Goal: Browse casually: Explore the website without a specific task or goal

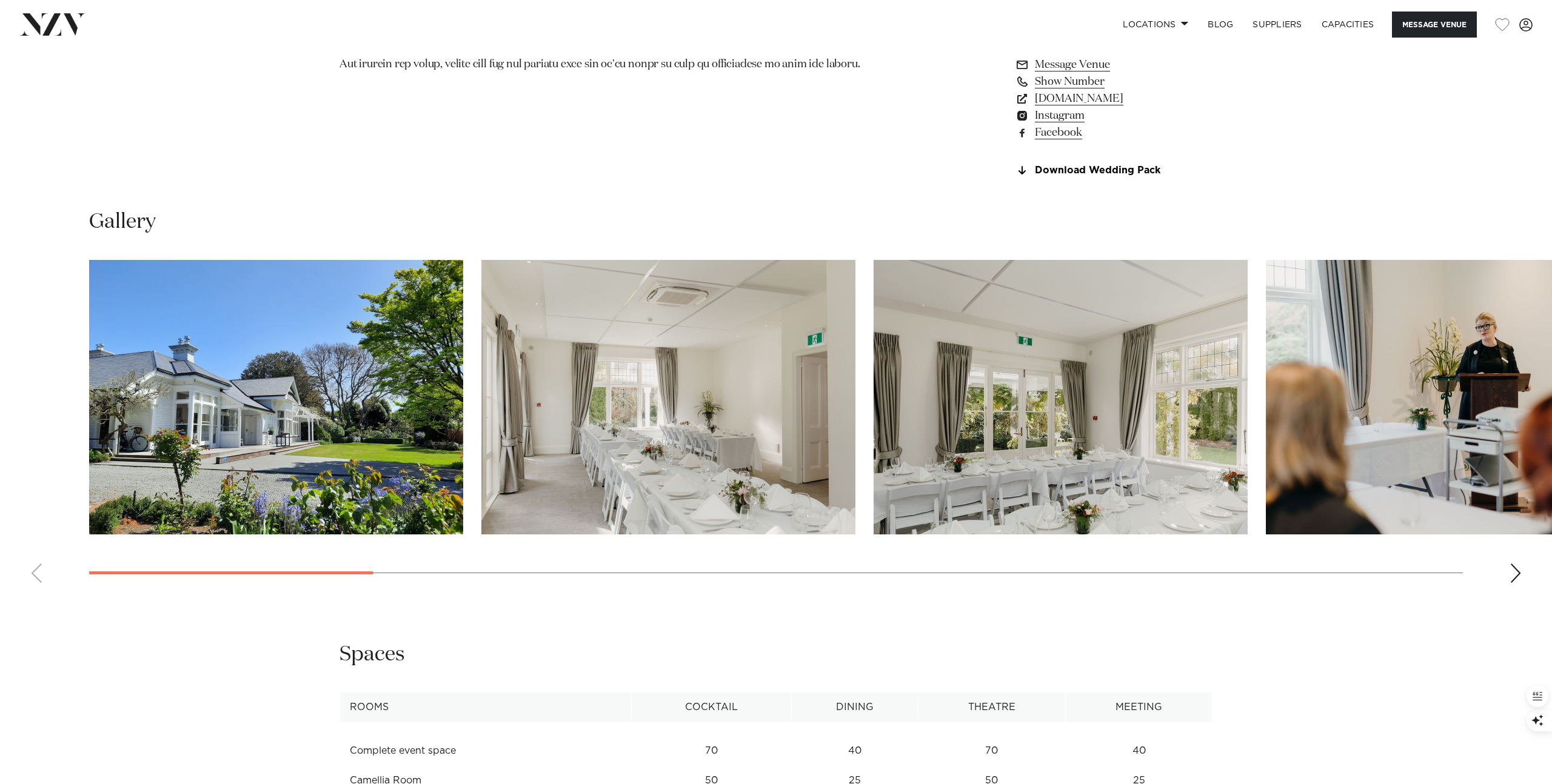
scroll to position [1251, 0]
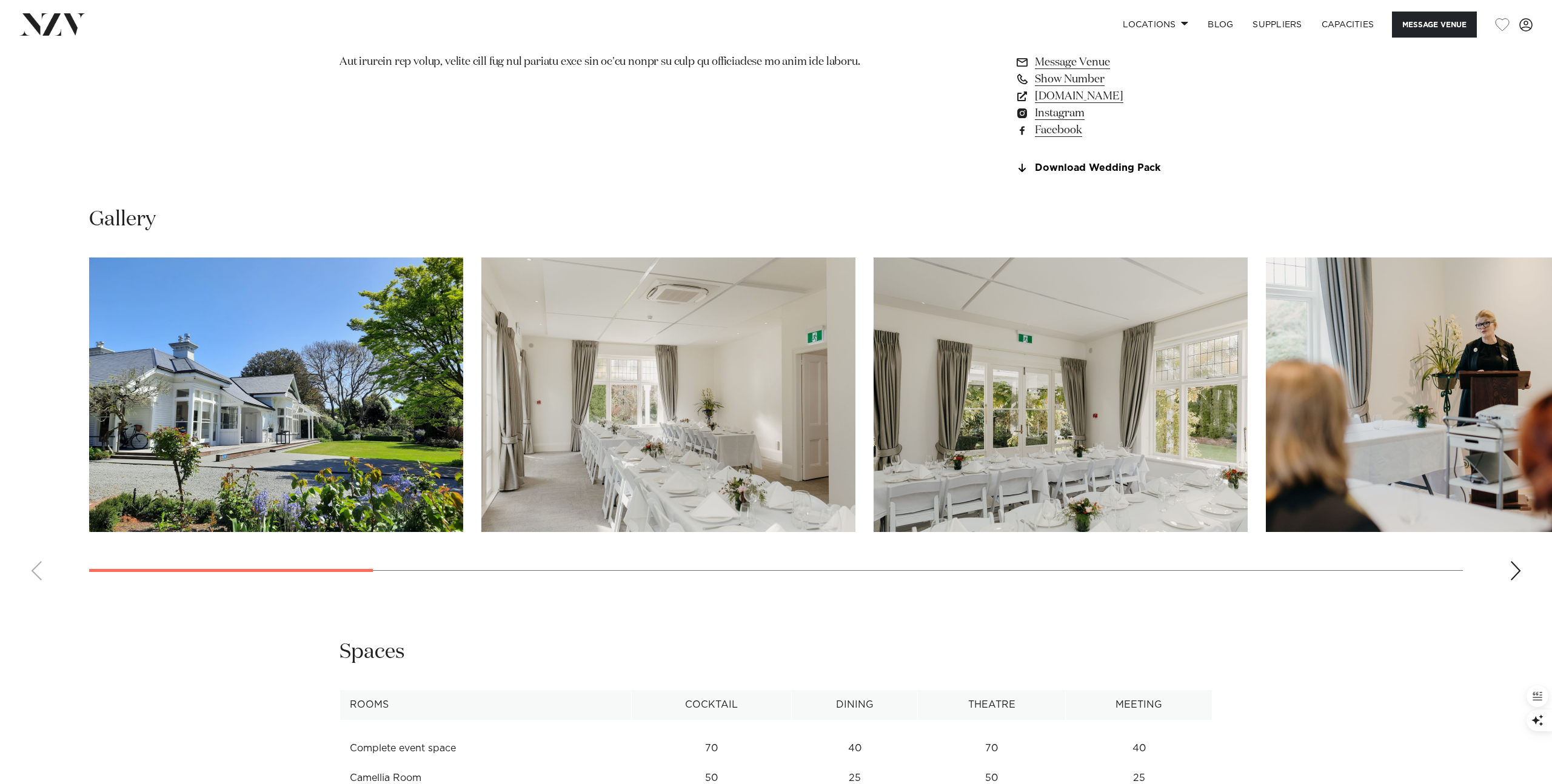
click at [1519, 576] on div "Next slide" at bounding box center [1515, 571] width 12 height 19
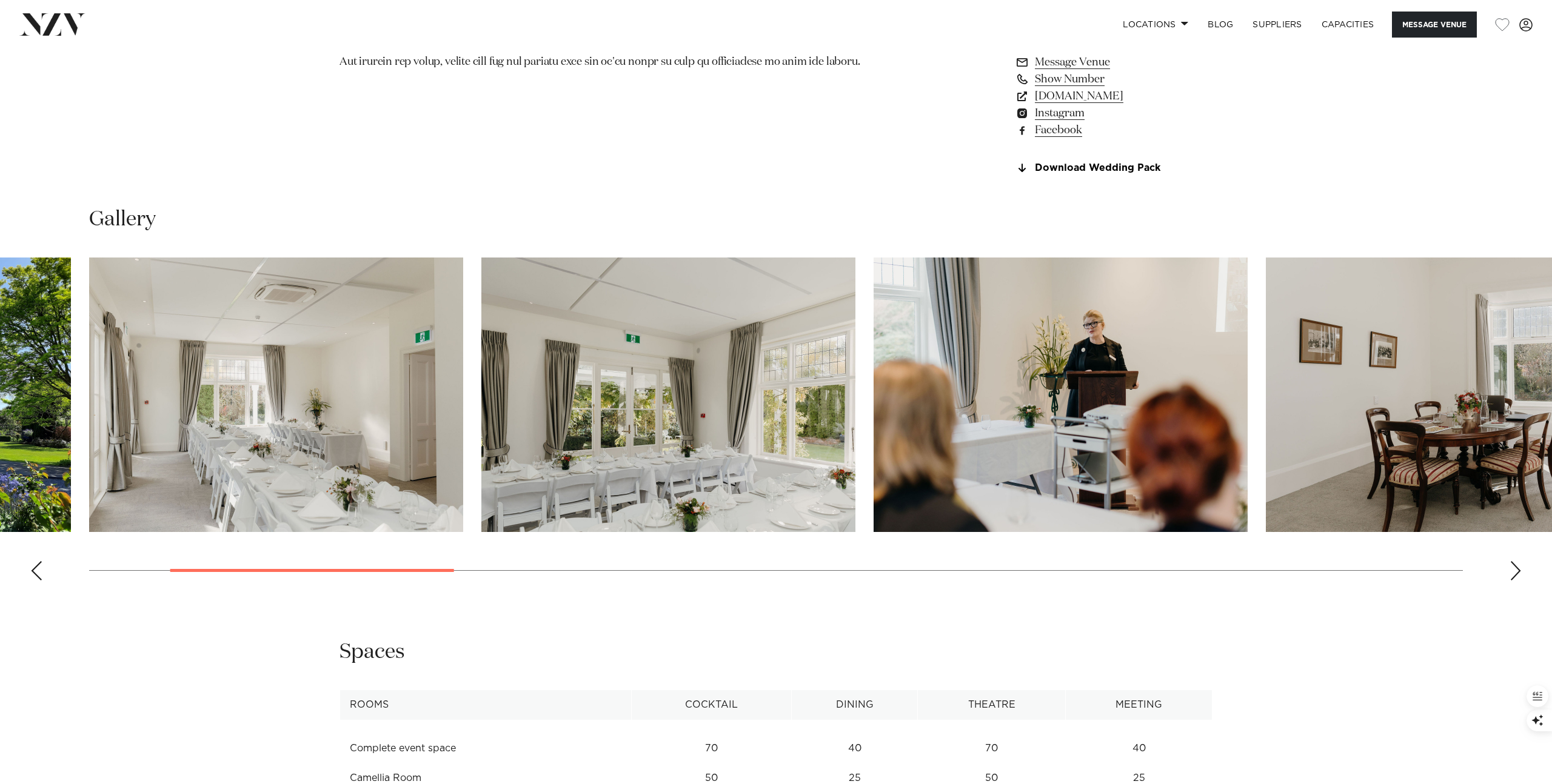
click at [1519, 576] on div "Next slide" at bounding box center [1515, 571] width 12 height 19
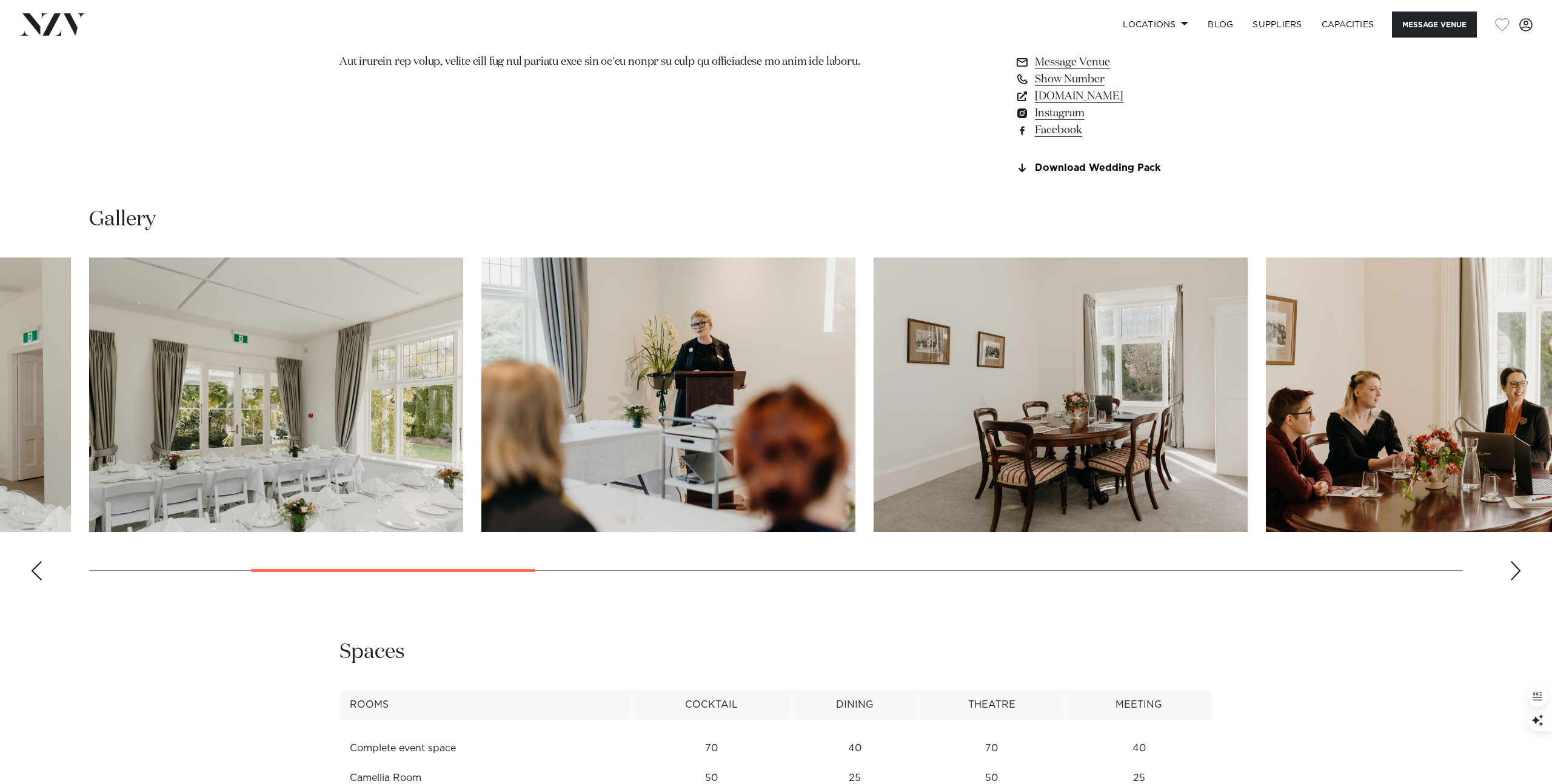
click at [1519, 576] on div "Next slide" at bounding box center [1515, 571] width 12 height 19
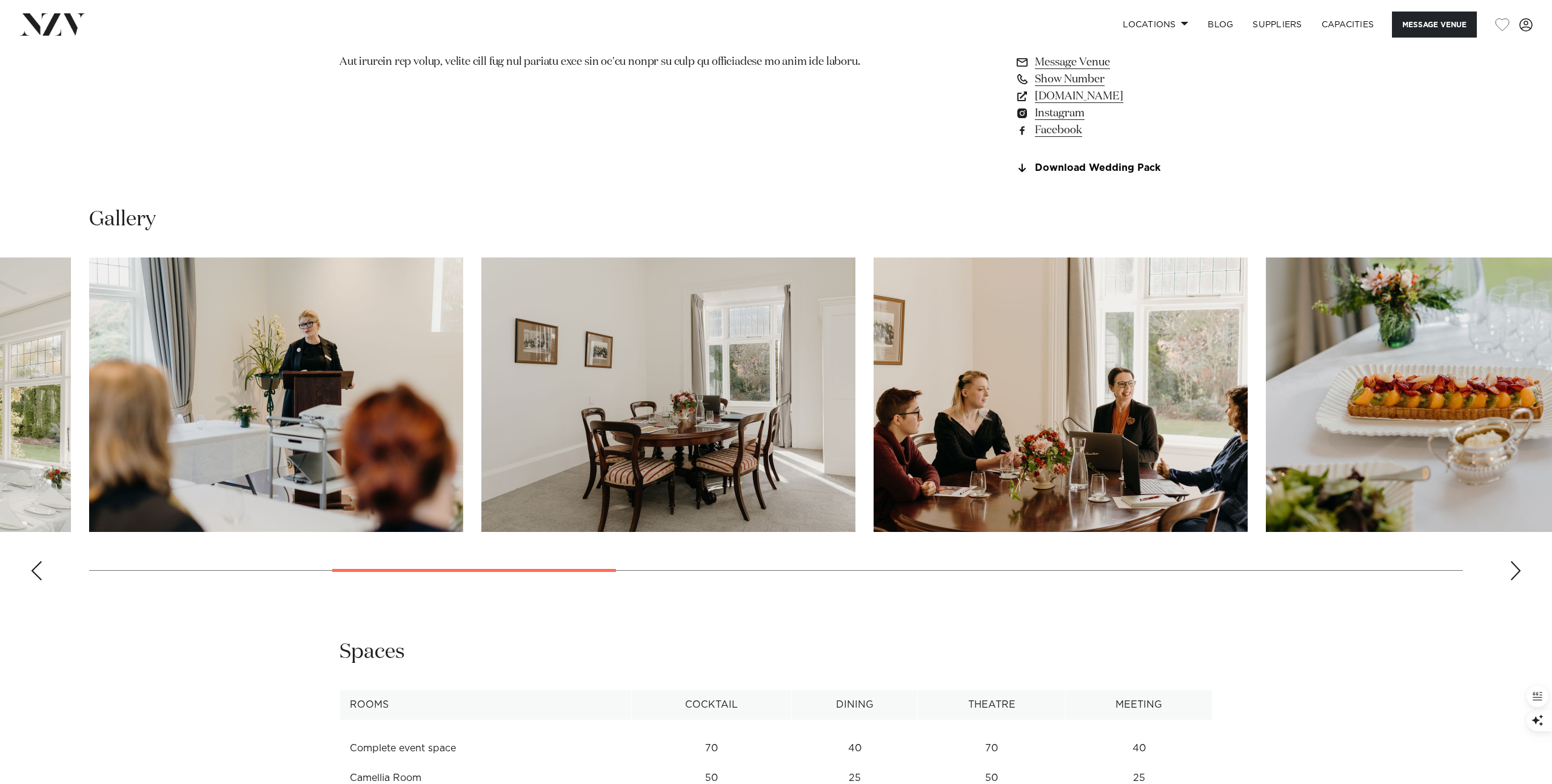
click at [1519, 576] on div "Next slide" at bounding box center [1515, 571] width 12 height 19
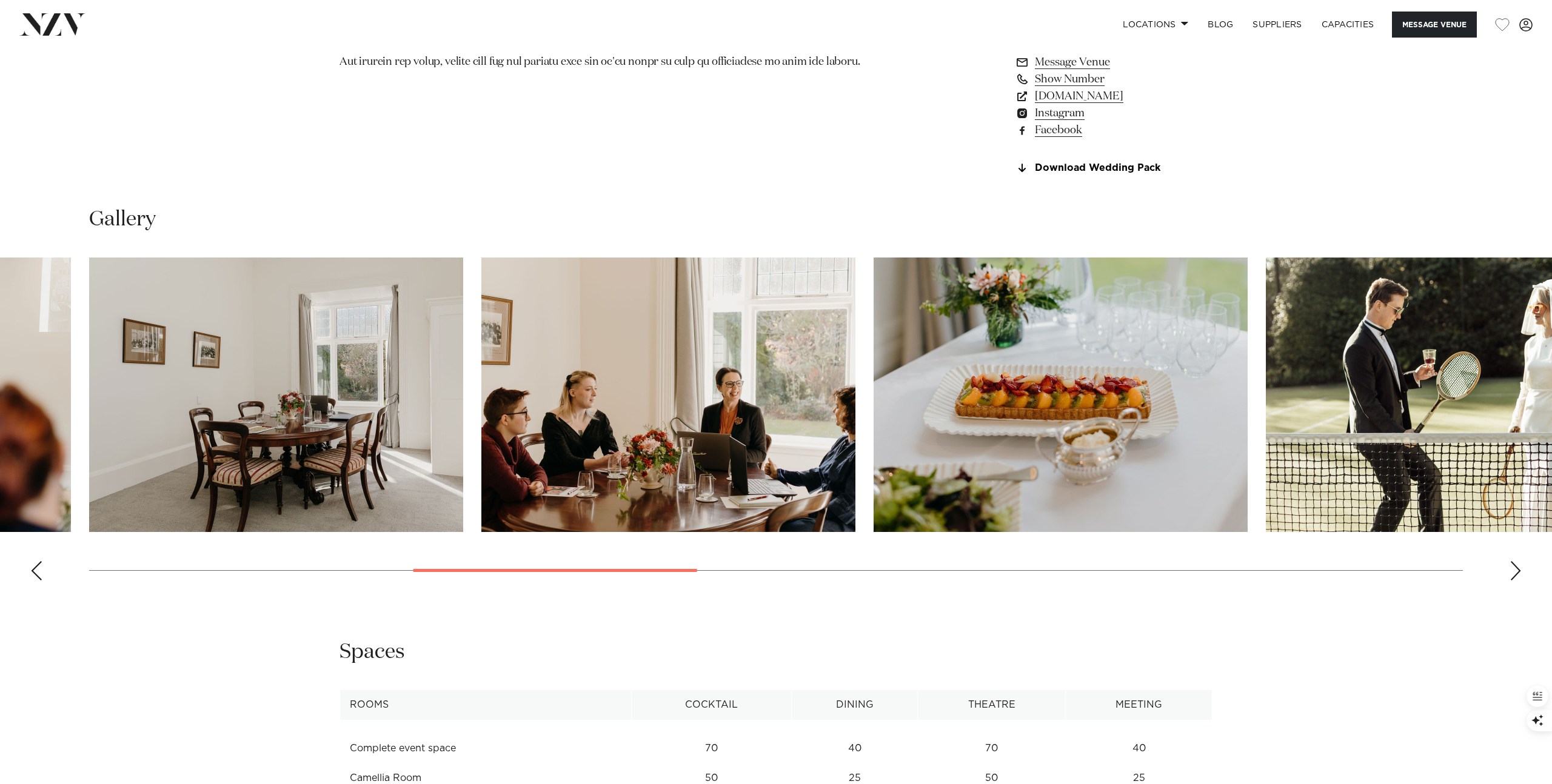
click at [1519, 576] on div "Next slide" at bounding box center [1515, 571] width 12 height 19
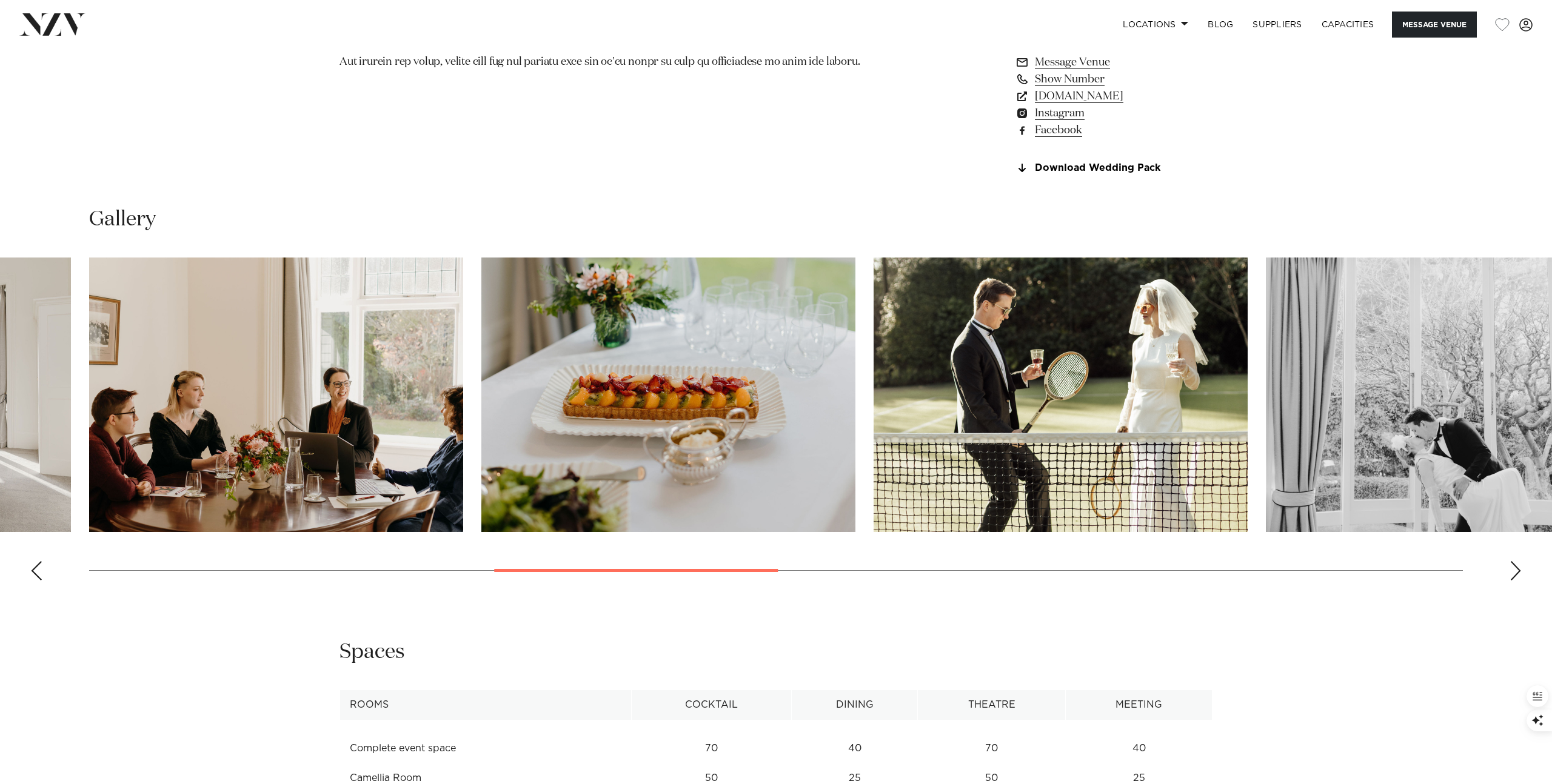
click at [1519, 576] on div "Next slide" at bounding box center [1515, 571] width 12 height 19
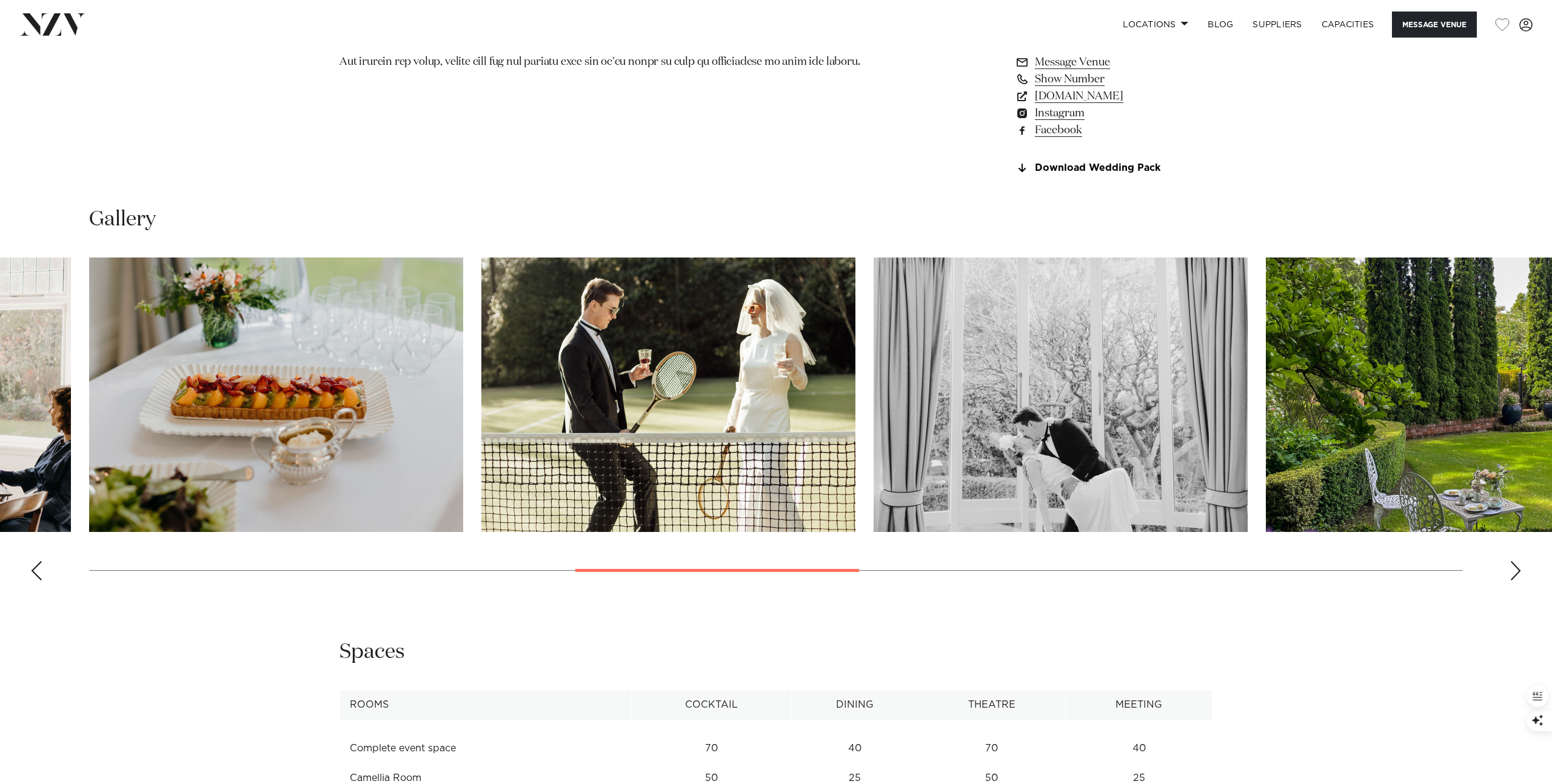
click at [1519, 576] on div "Next slide" at bounding box center [1515, 571] width 12 height 19
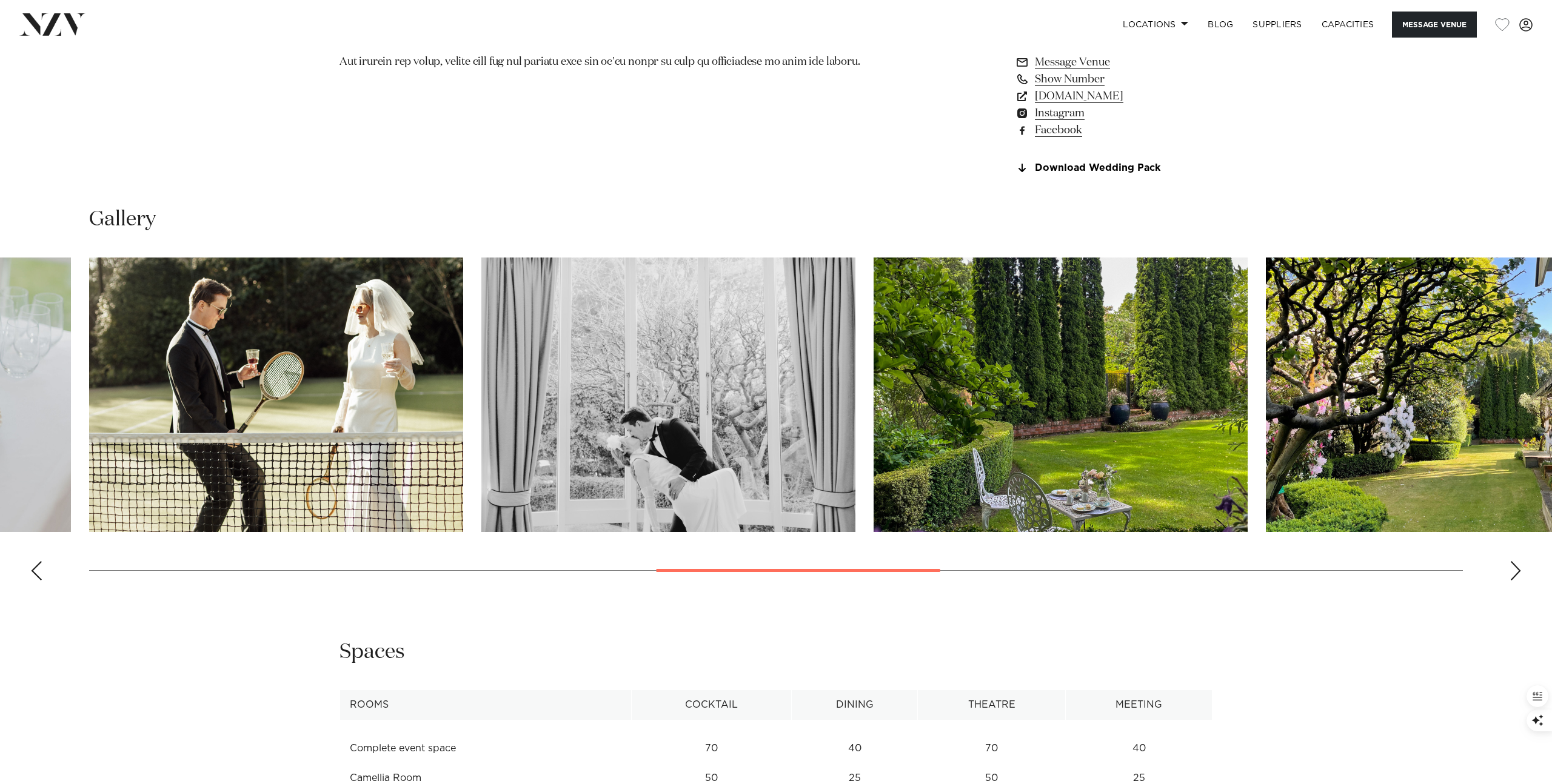
click at [1519, 576] on div "Next slide" at bounding box center [1515, 571] width 12 height 19
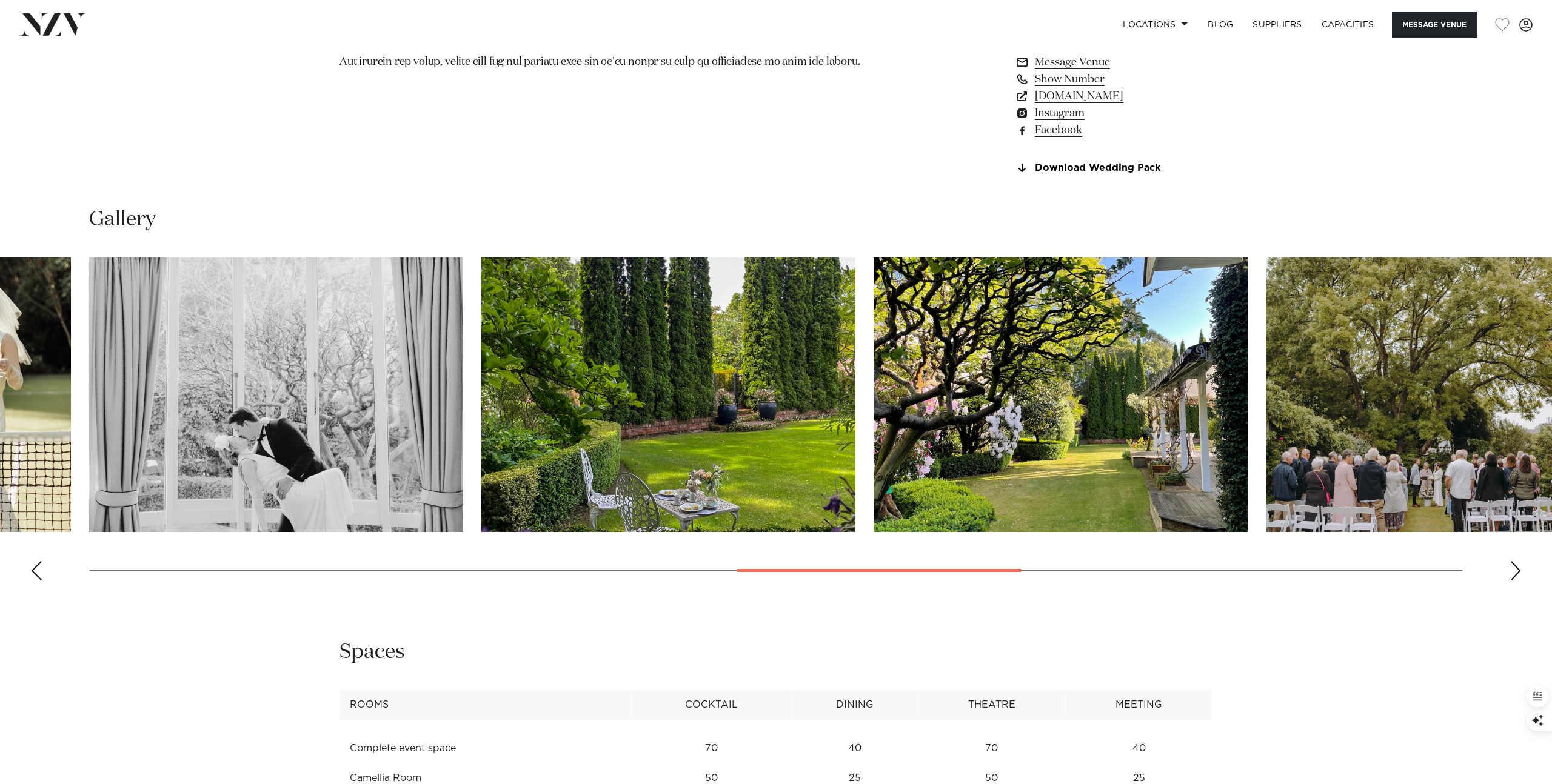
click at [1519, 576] on div "Next slide" at bounding box center [1515, 571] width 12 height 19
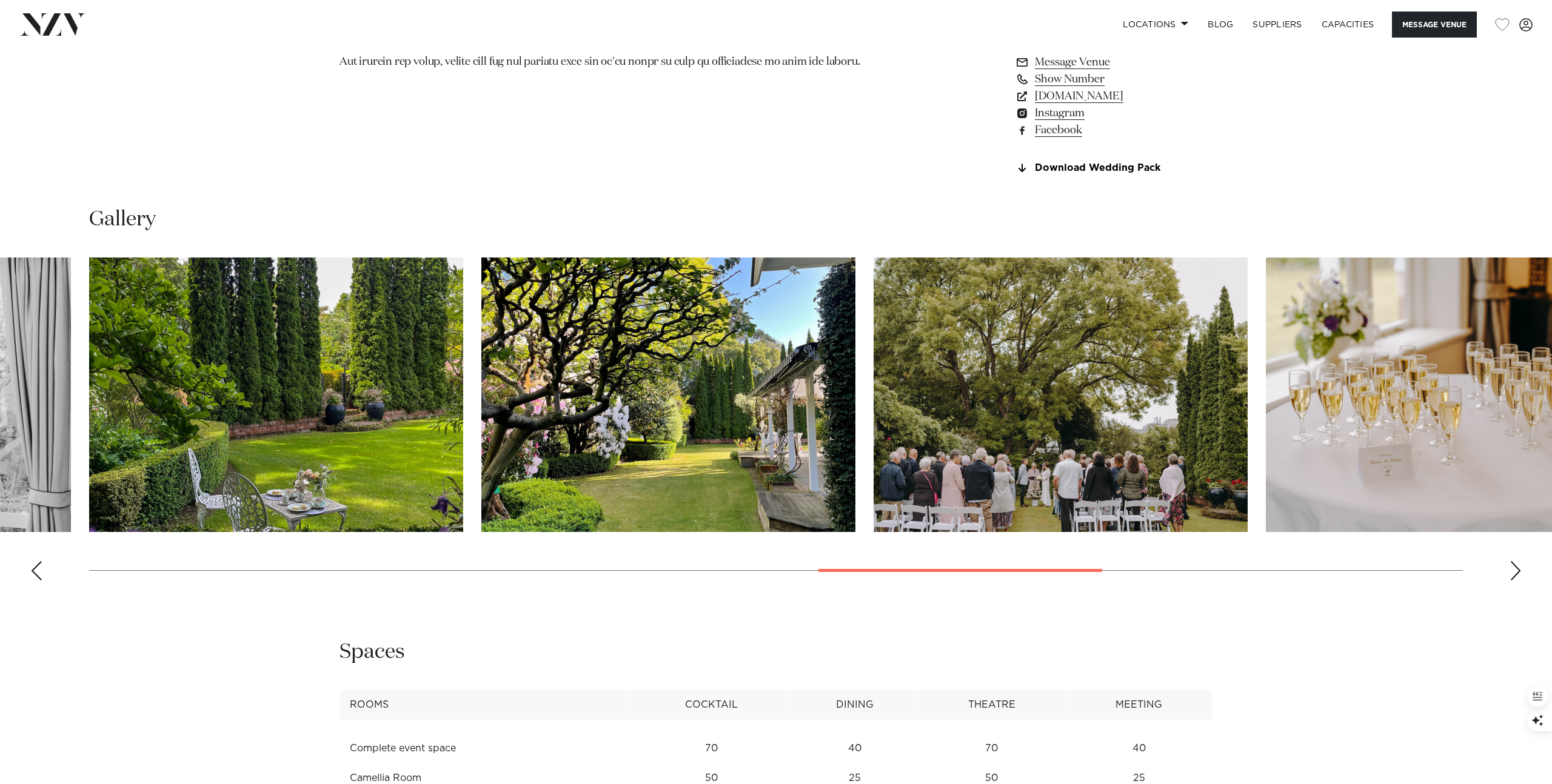
click at [1517, 579] on div "Next slide" at bounding box center [1515, 571] width 12 height 19
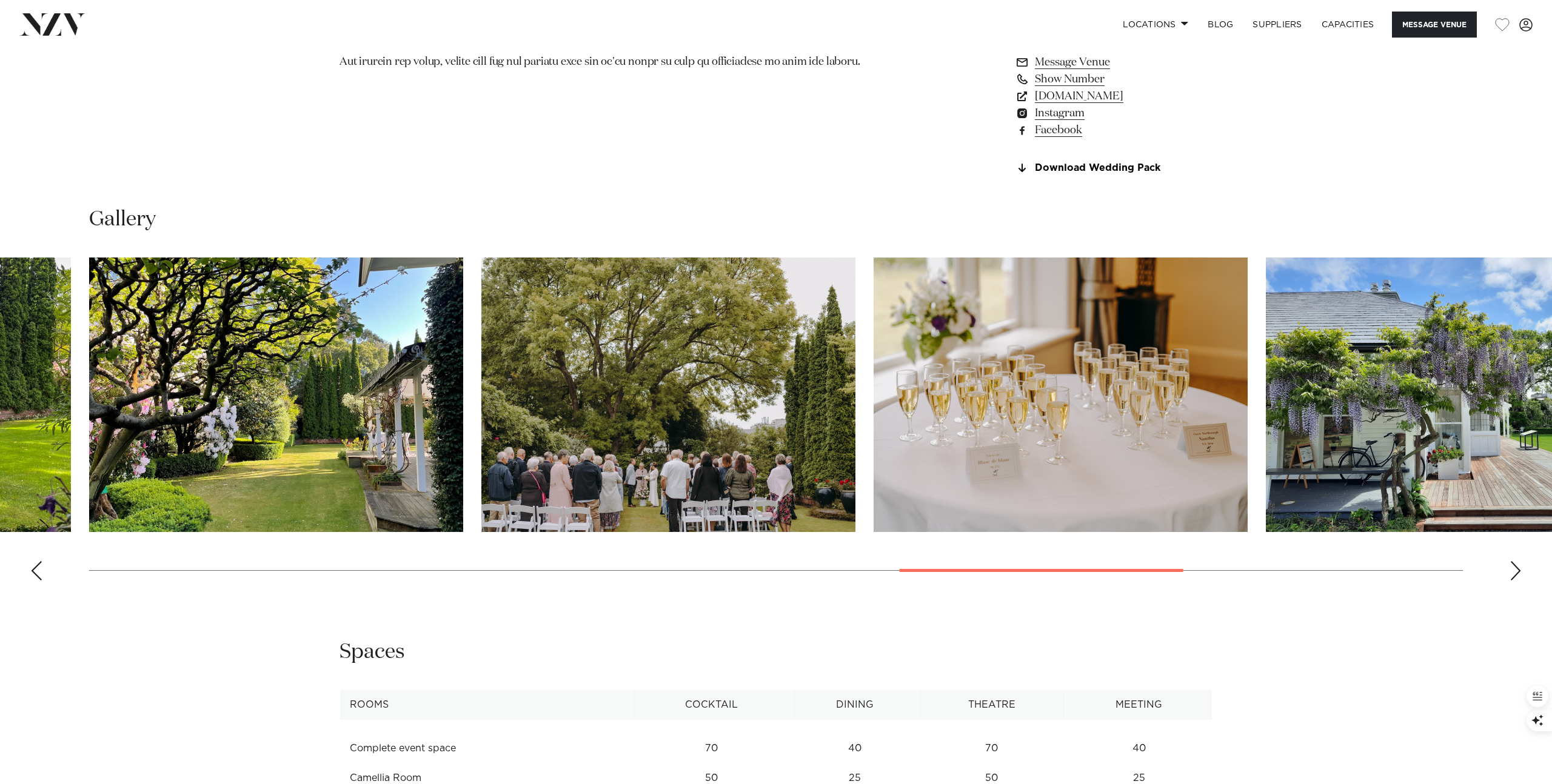
click at [1518, 575] on div "Next slide" at bounding box center [1515, 571] width 12 height 19
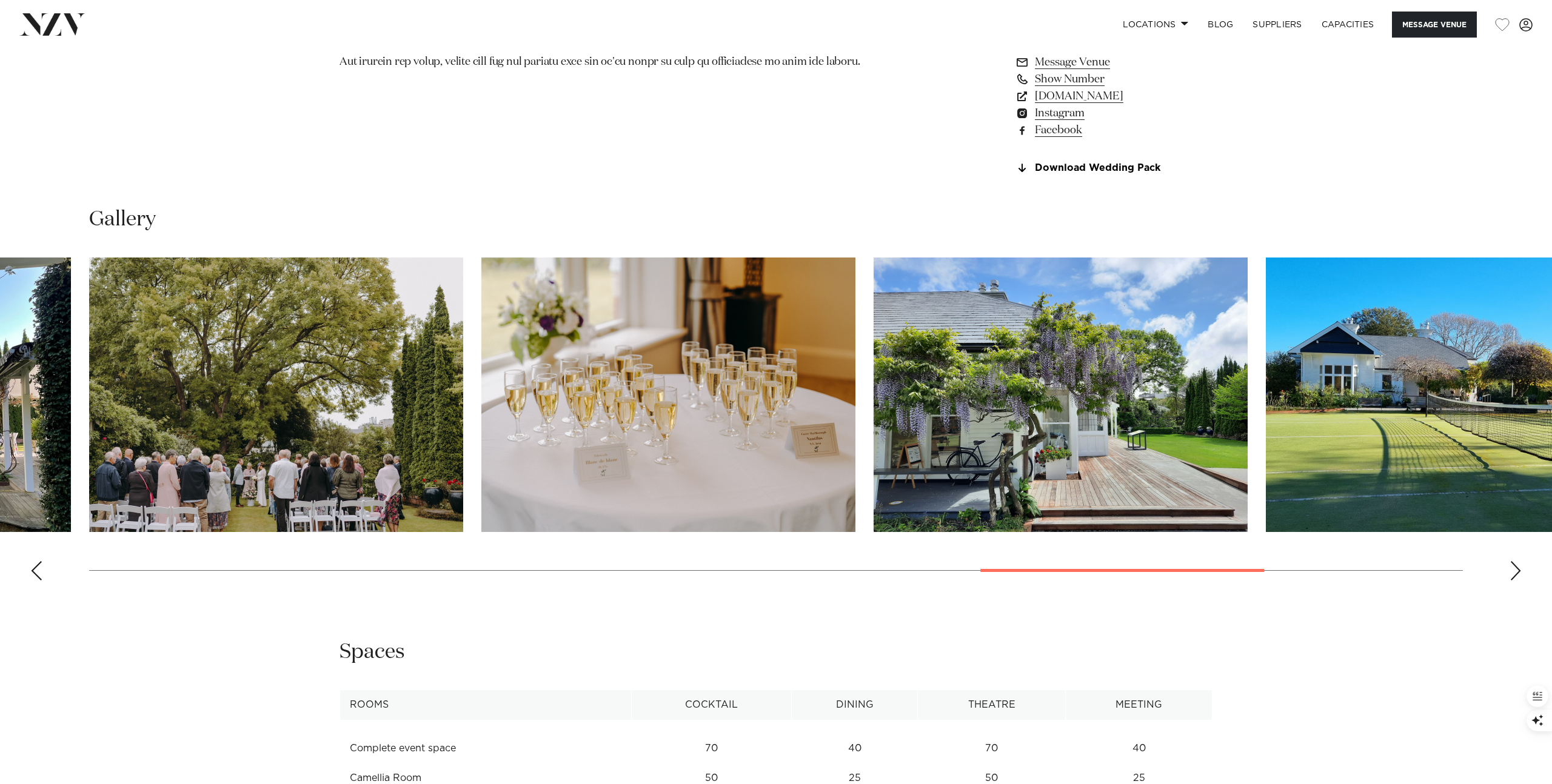
click at [1518, 575] on div "Next slide" at bounding box center [1515, 571] width 12 height 19
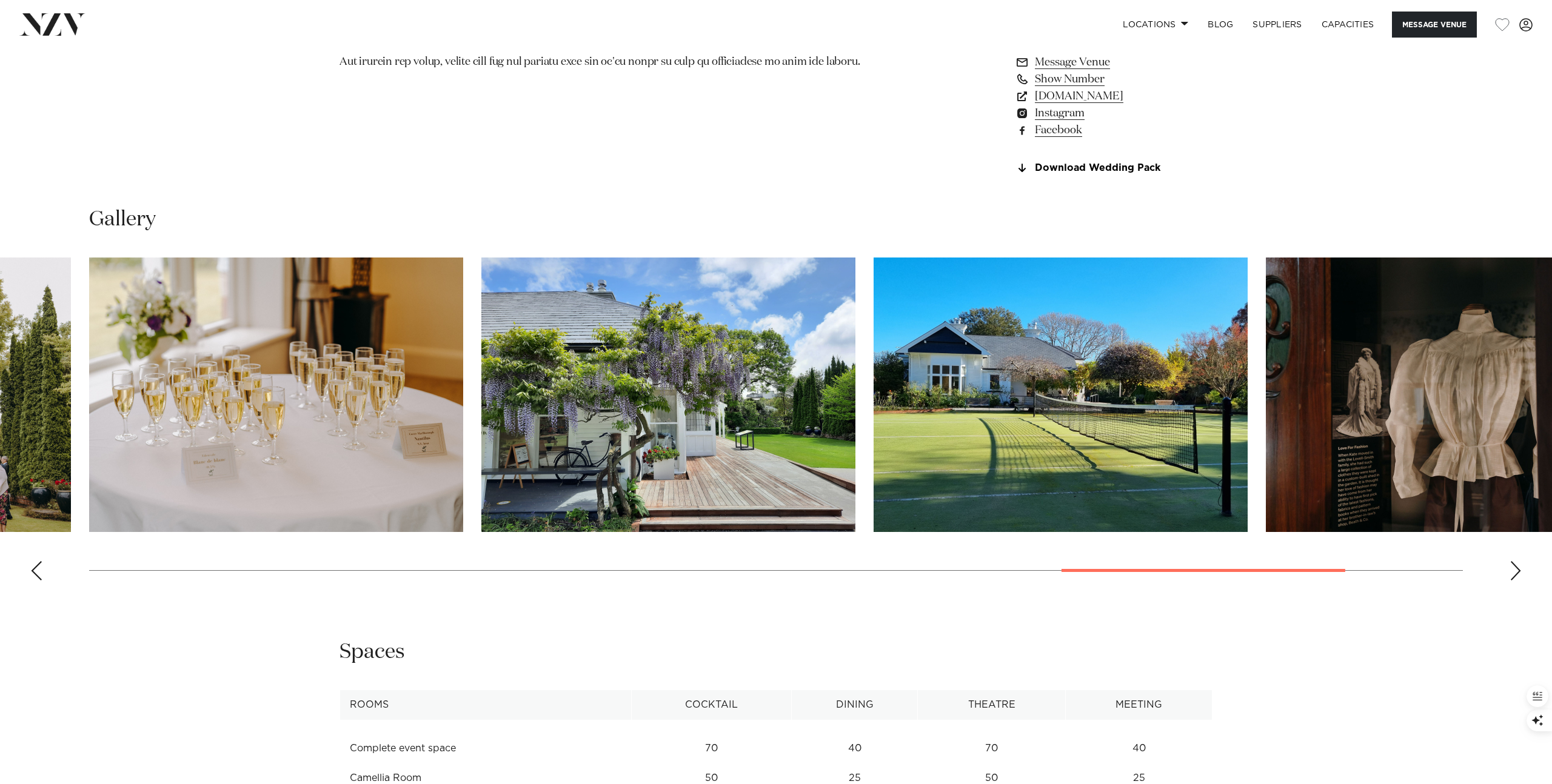
click at [1518, 574] on div "Next slide" at bounding box center [1515, 571] width 12 height 19
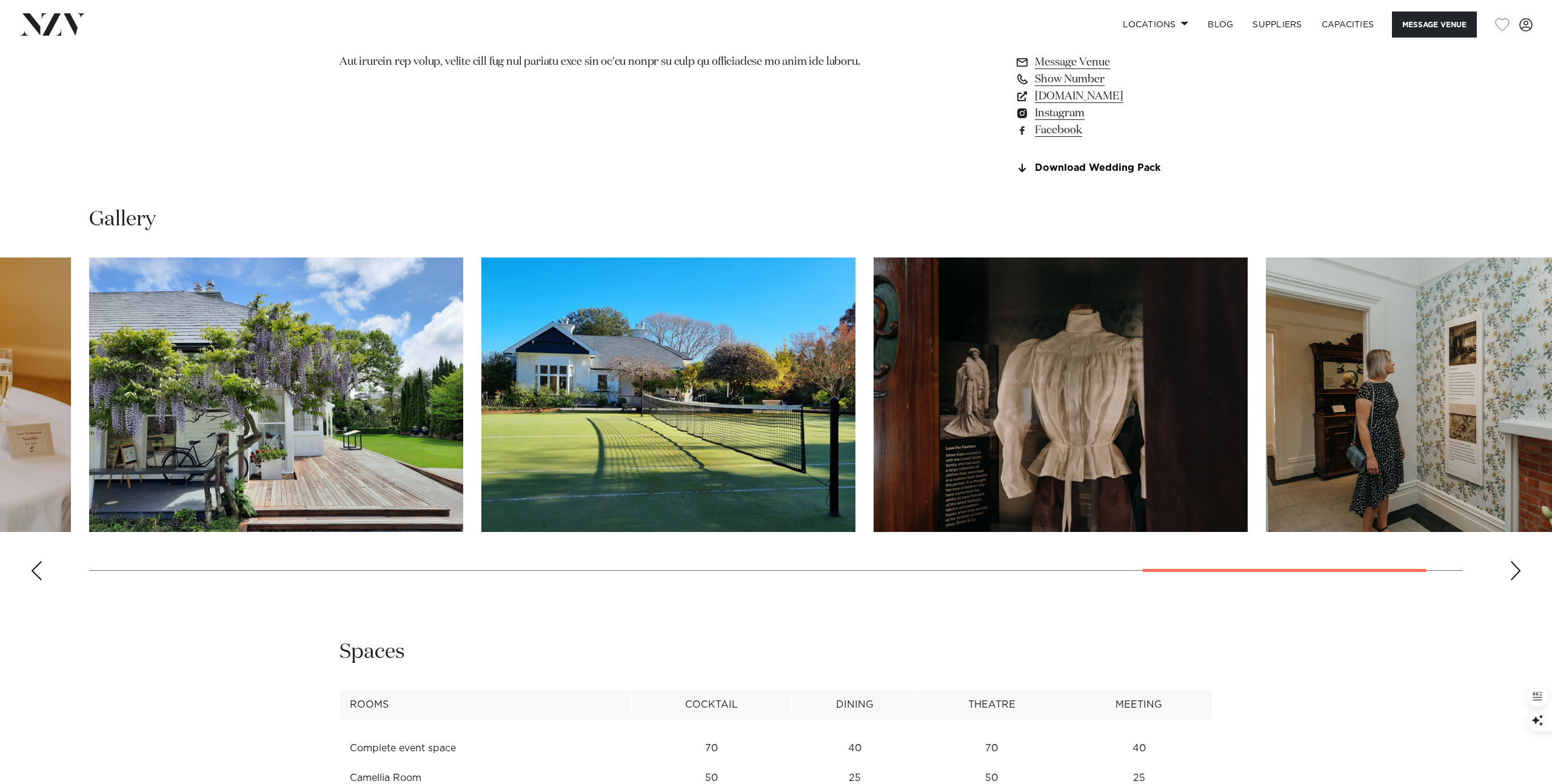
click at [1518, 574] on div "Next slide" at bounding box center [1515, 571] width 12 height 19
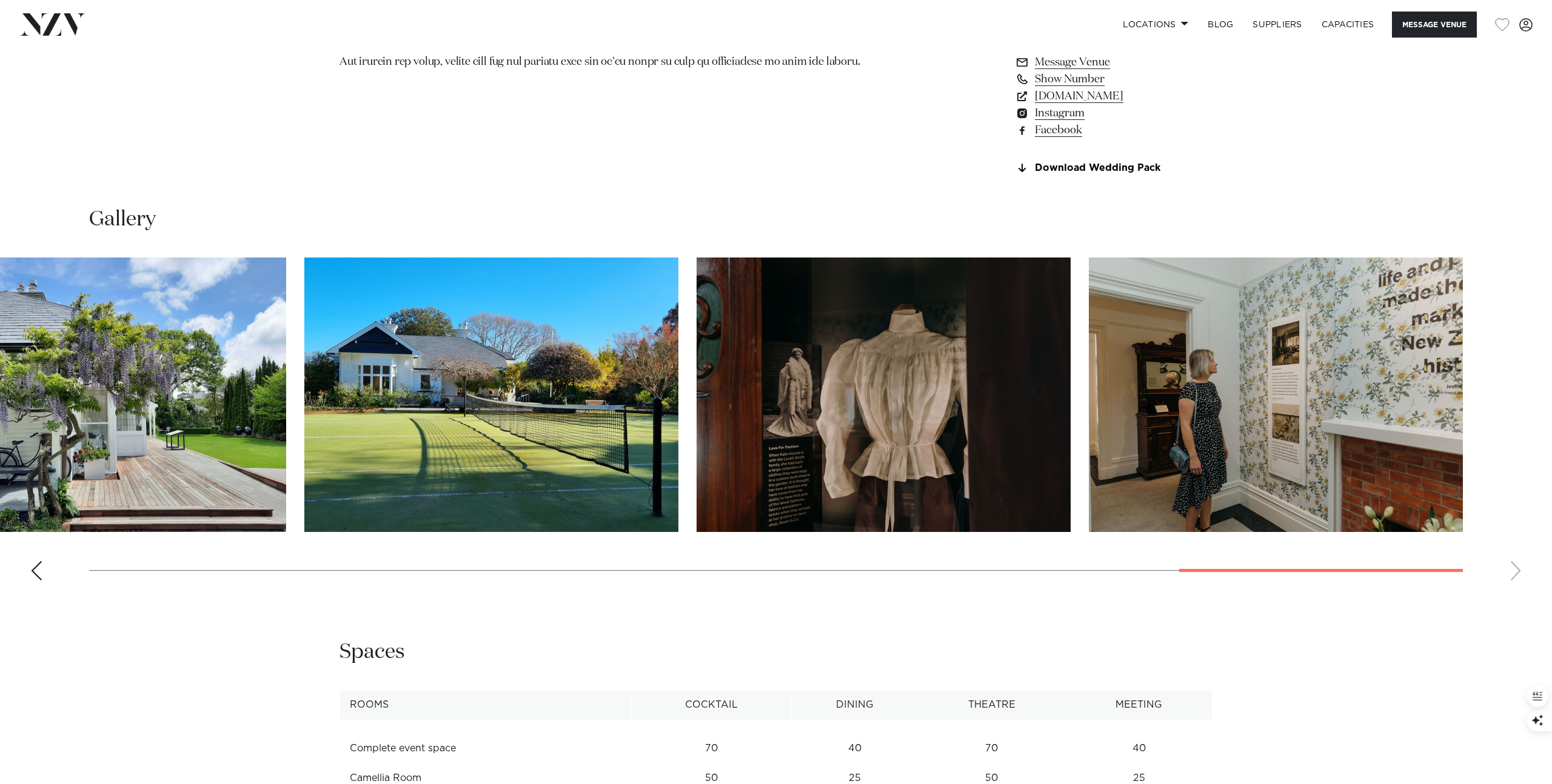
click at [1518, 574] on swiper-container at bounding box center [776, 423] width 1552 height 332
click at [40, 578] on div "Previous slide" at bounding box center [36, 571] width 12 height 19
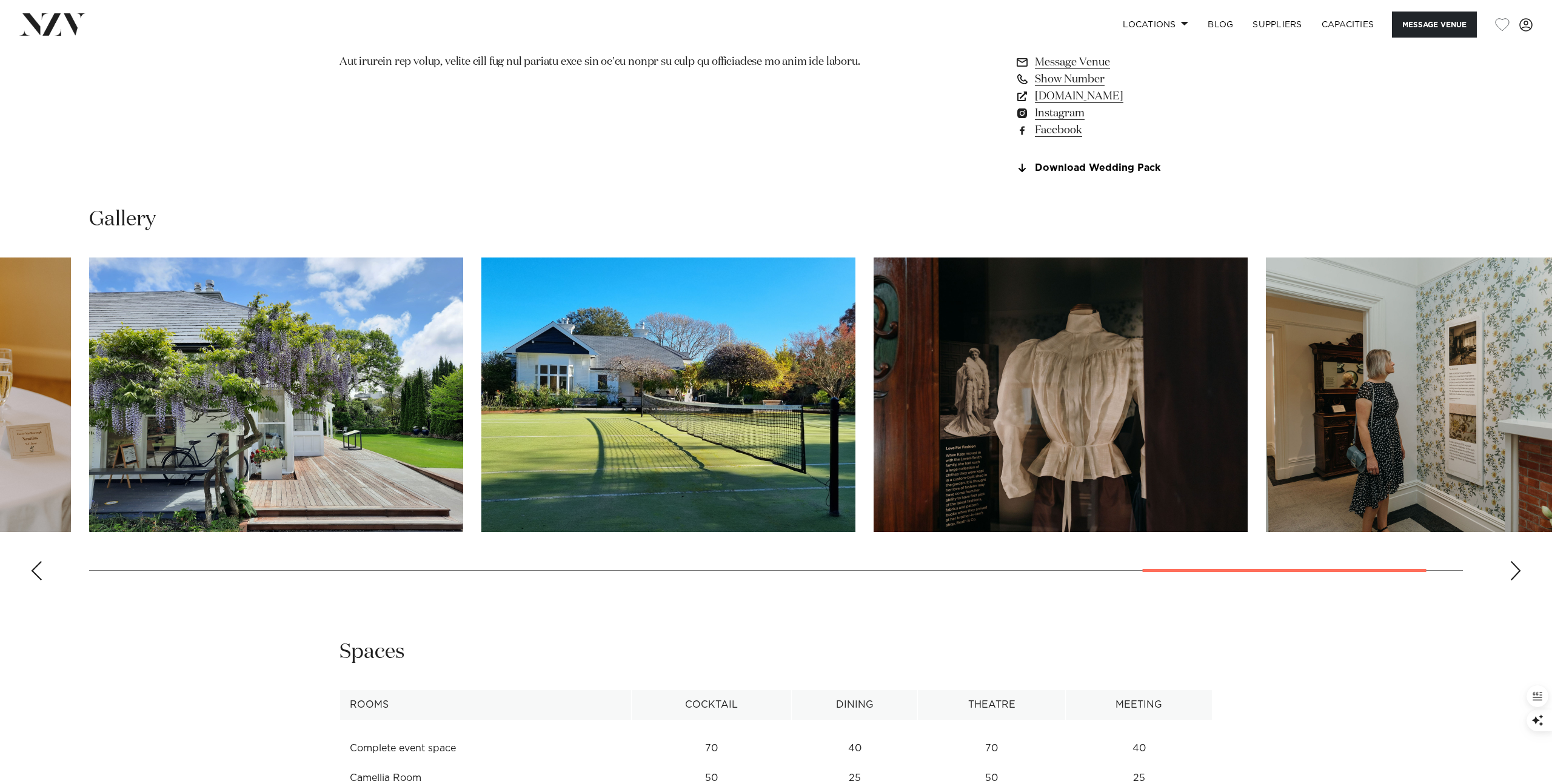
click at [40, 578] on div "Previous slide" at bounding box center [36, 571] width 12 height 19
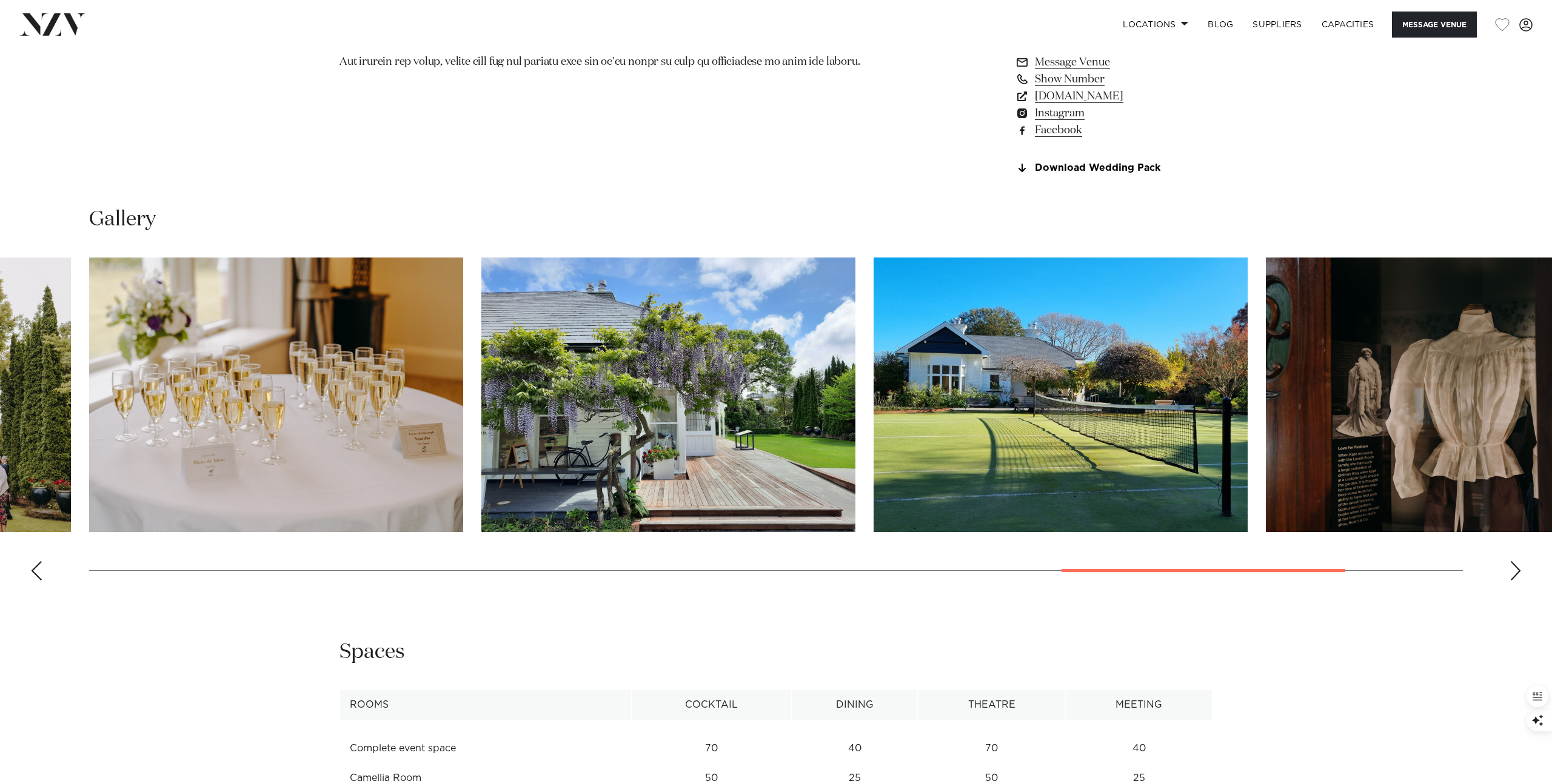
click at [40, 578] on div "Previous slide" at bounding box center [36, 571] width 12 height 19
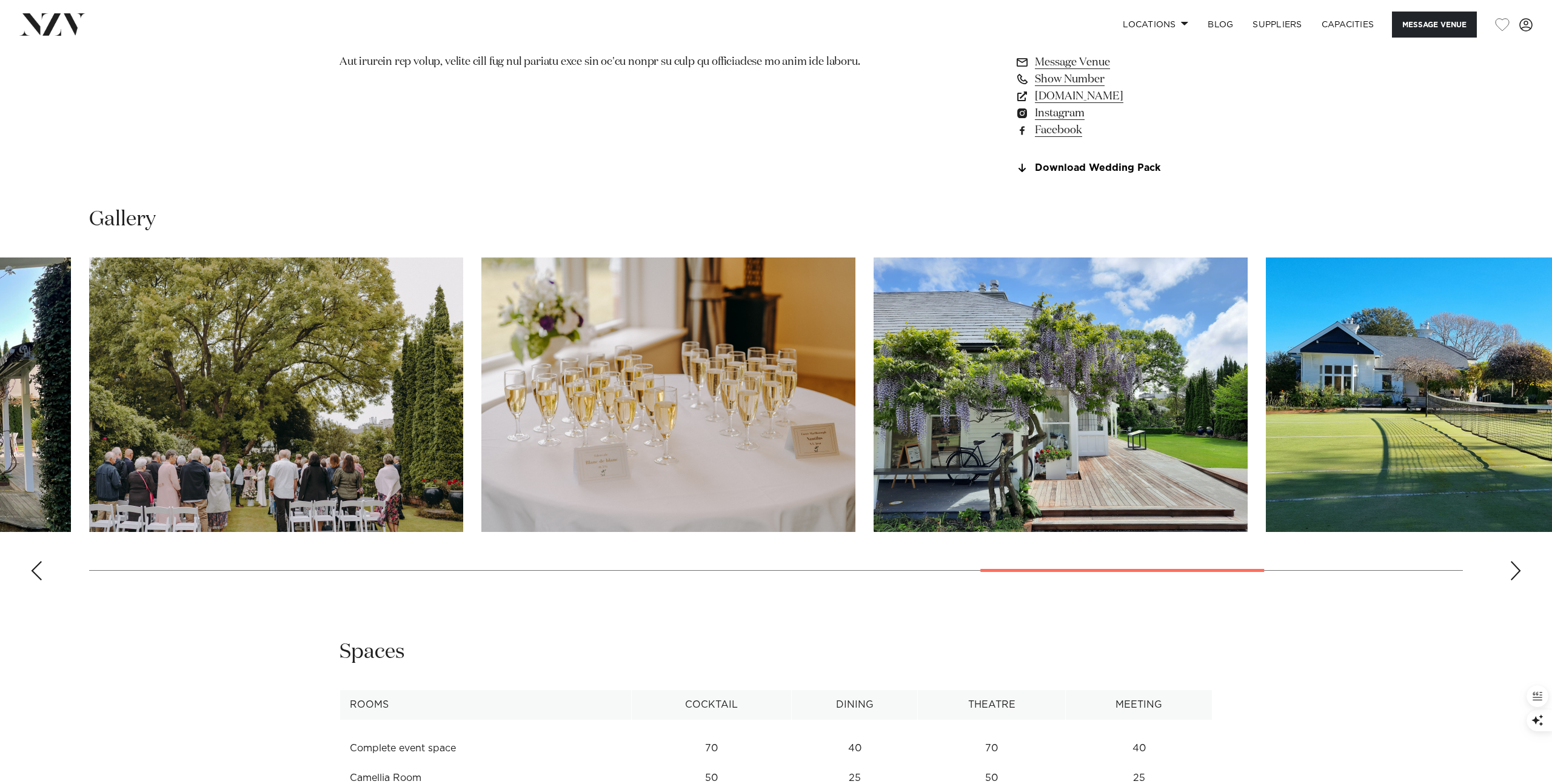
click at [40, 578] on div "Previous slide" at bounding box center [36, 571] width 12 height 19
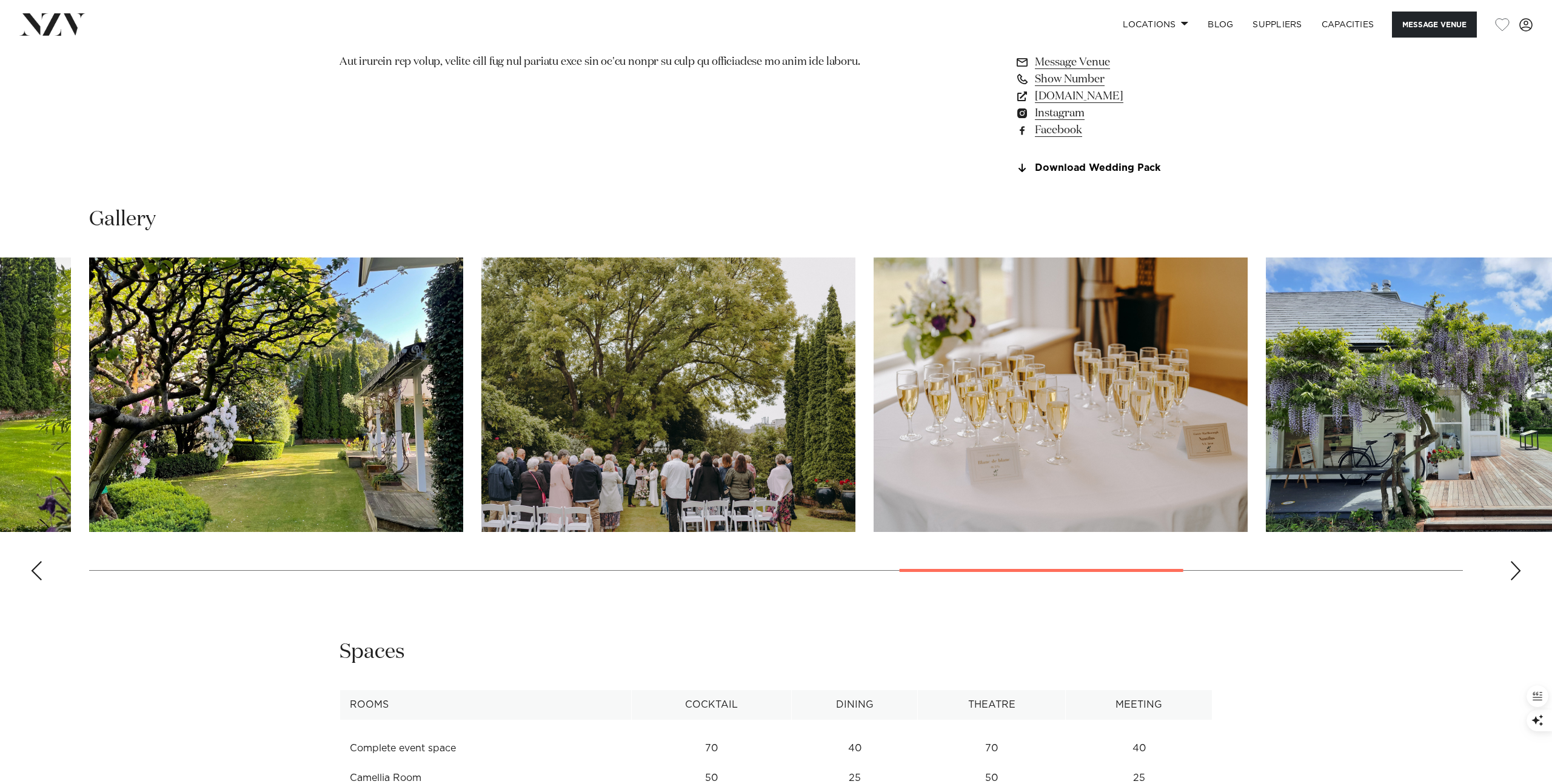
click at [40, 578] on div "Previous slide" at bounding box center [36, 571] width 12 height 19
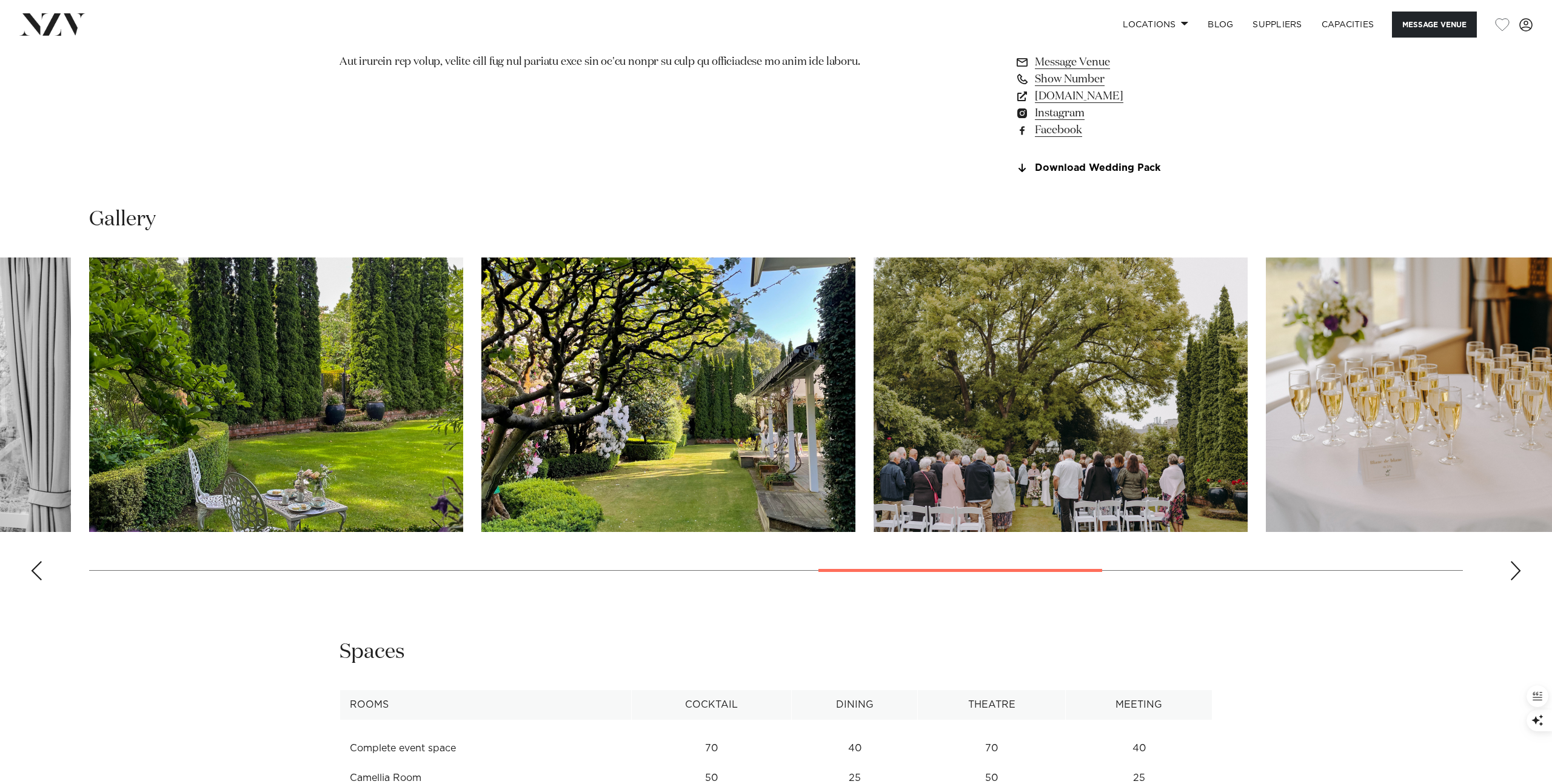
click at [40, 578] on div "Previous slide" at bounding box center [36, 571] width 12 height 19
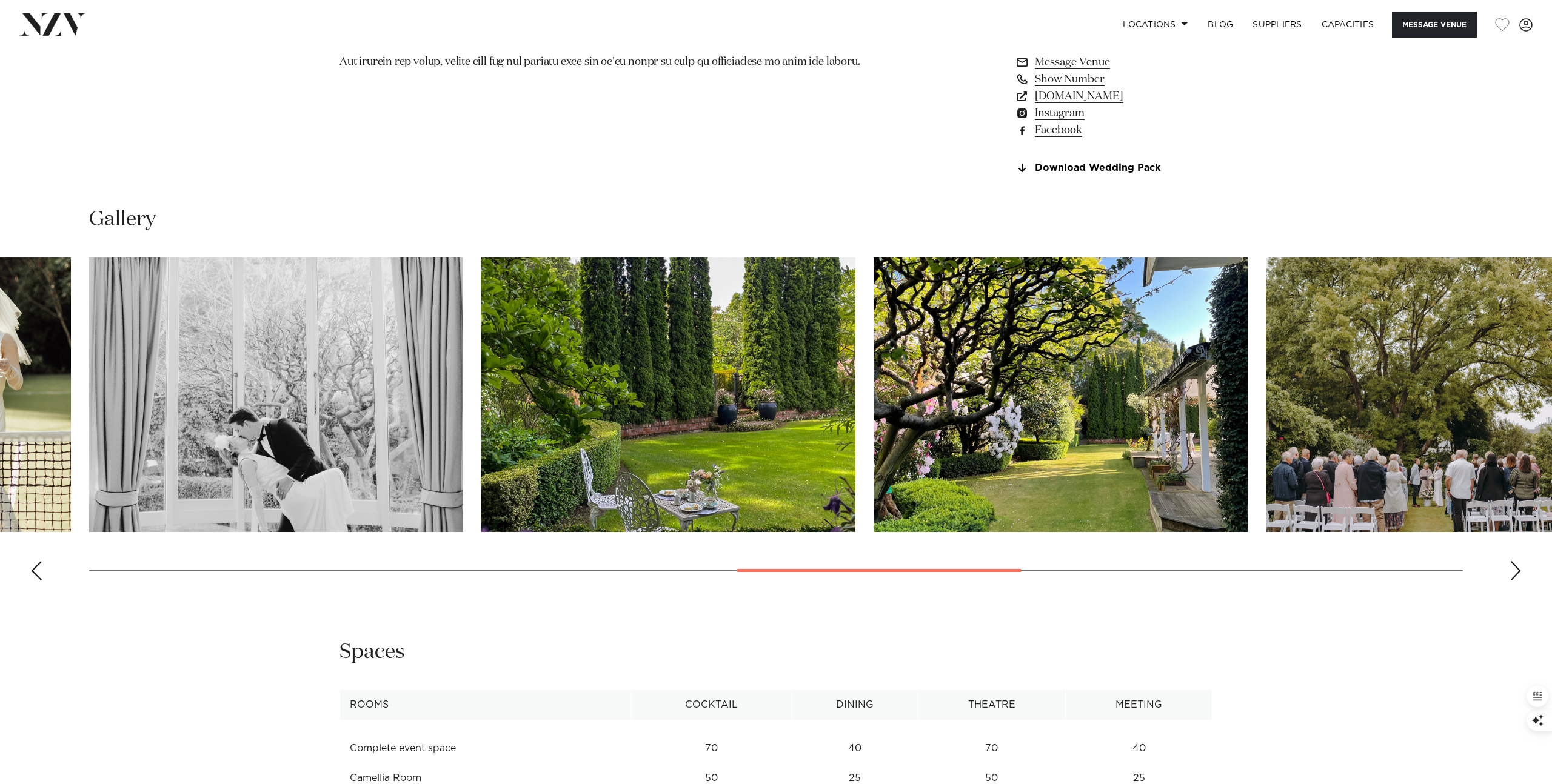
click at [40, 578] on div "Previous slide" at bounding box center [36, 571] width 12 height 19
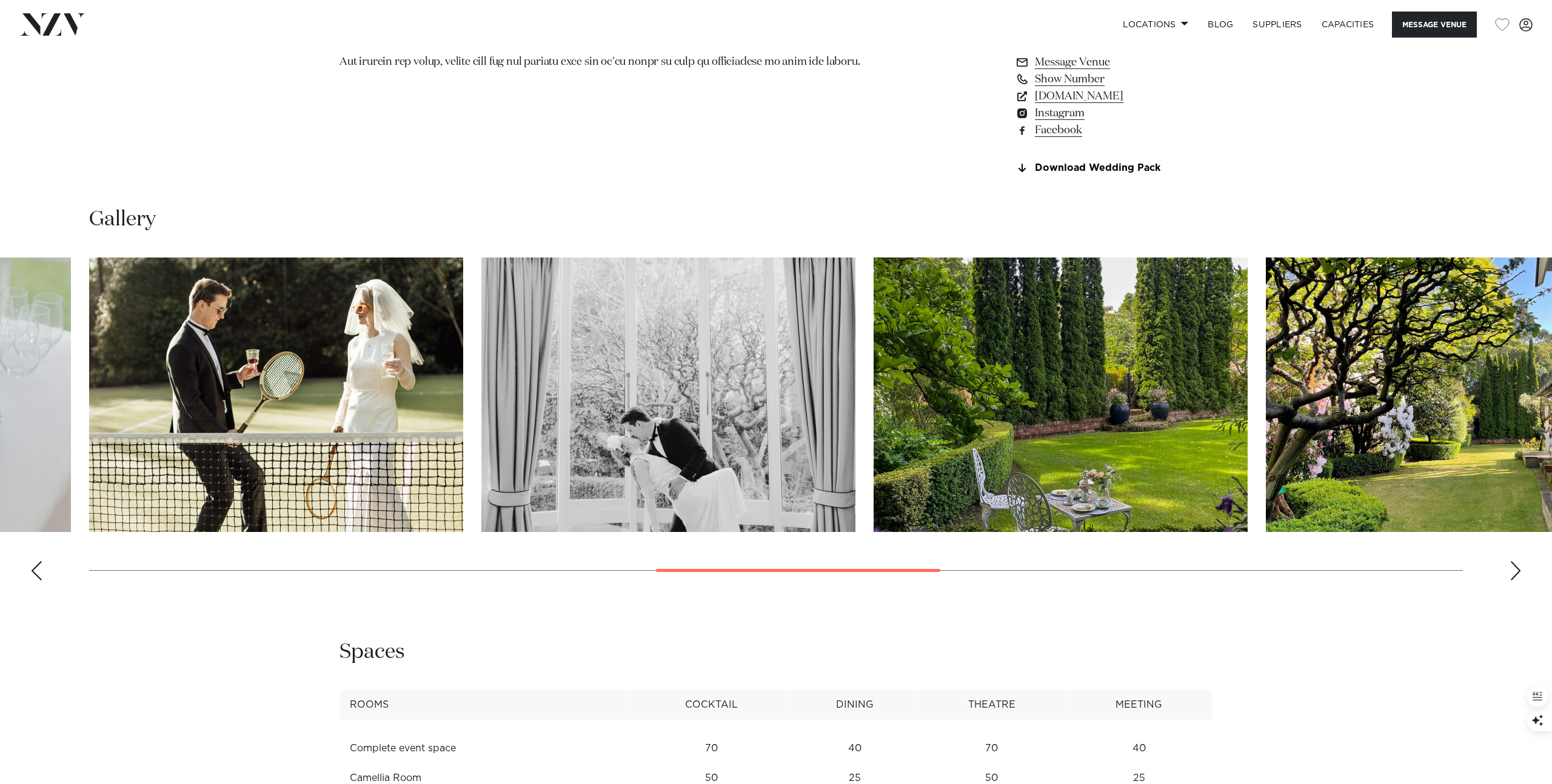
click at [40, 578] on div "Previous slide" at bounding box center [36, 571] width 12 height 19
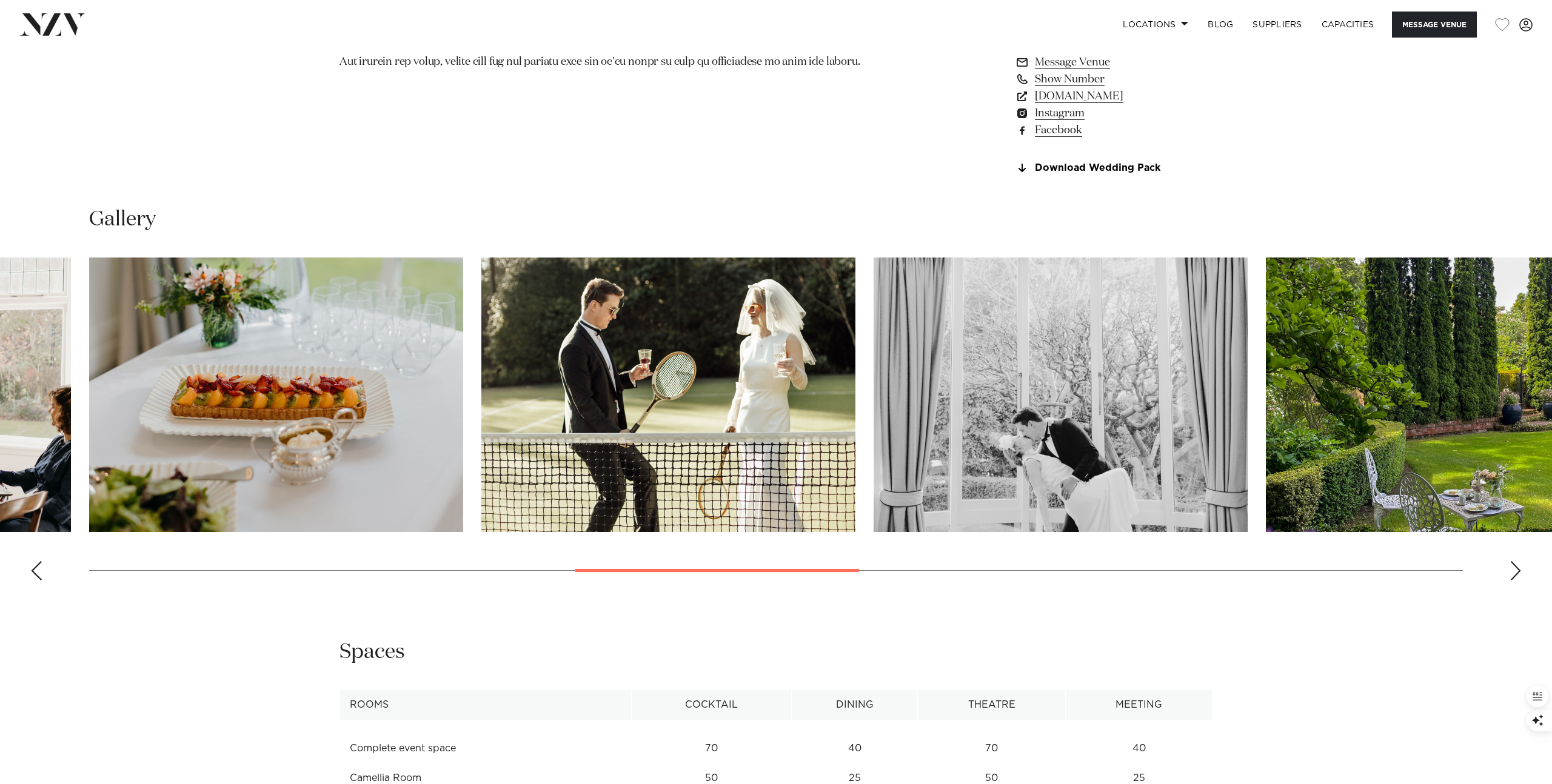
click at [40, 578] on div "Previous slide" at bounding box center [36, 571] width 12 height 19
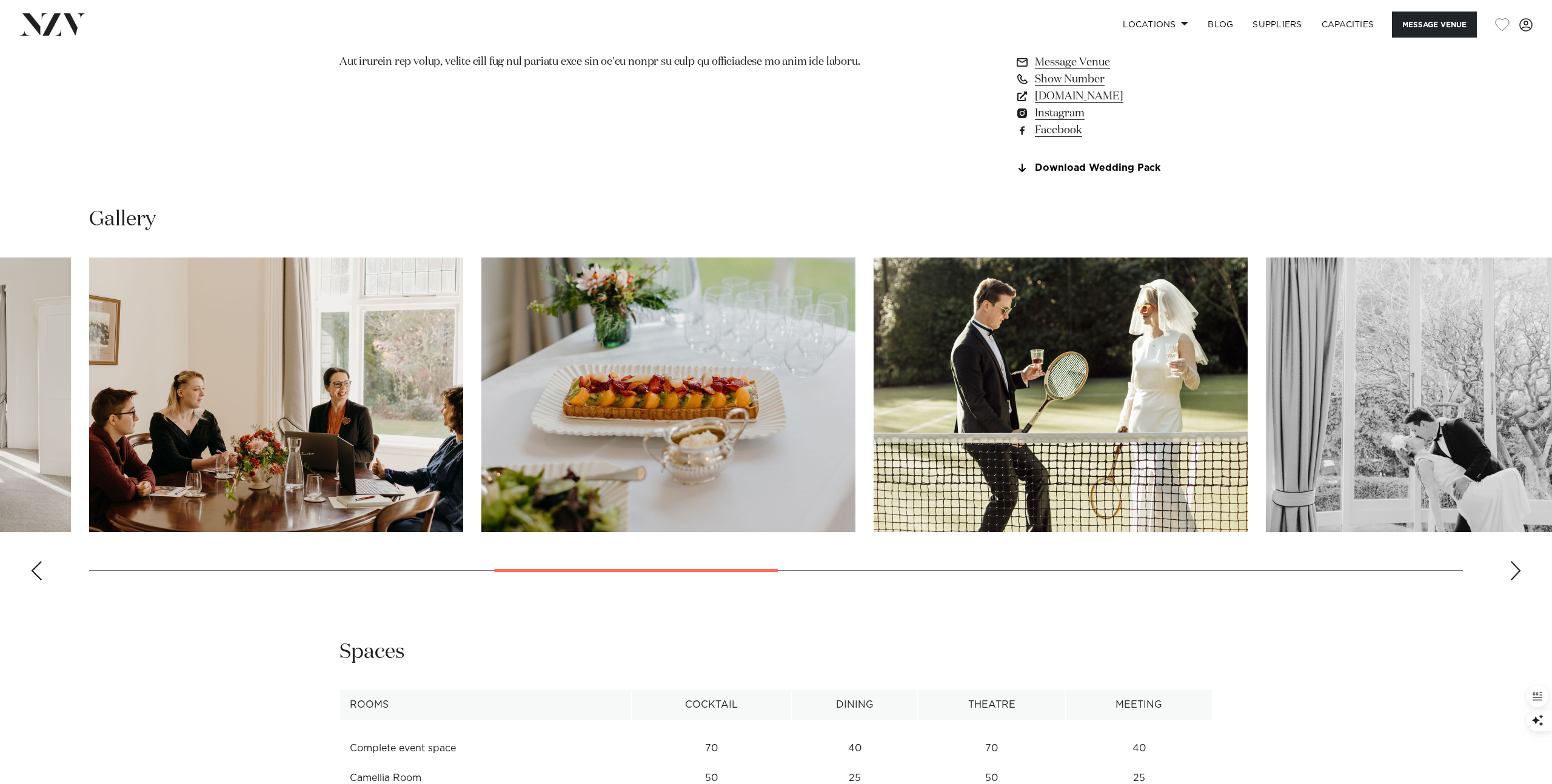
click at [40, 578] on div "Previous slide" at bounding box center [36, 571] width 12 height 19
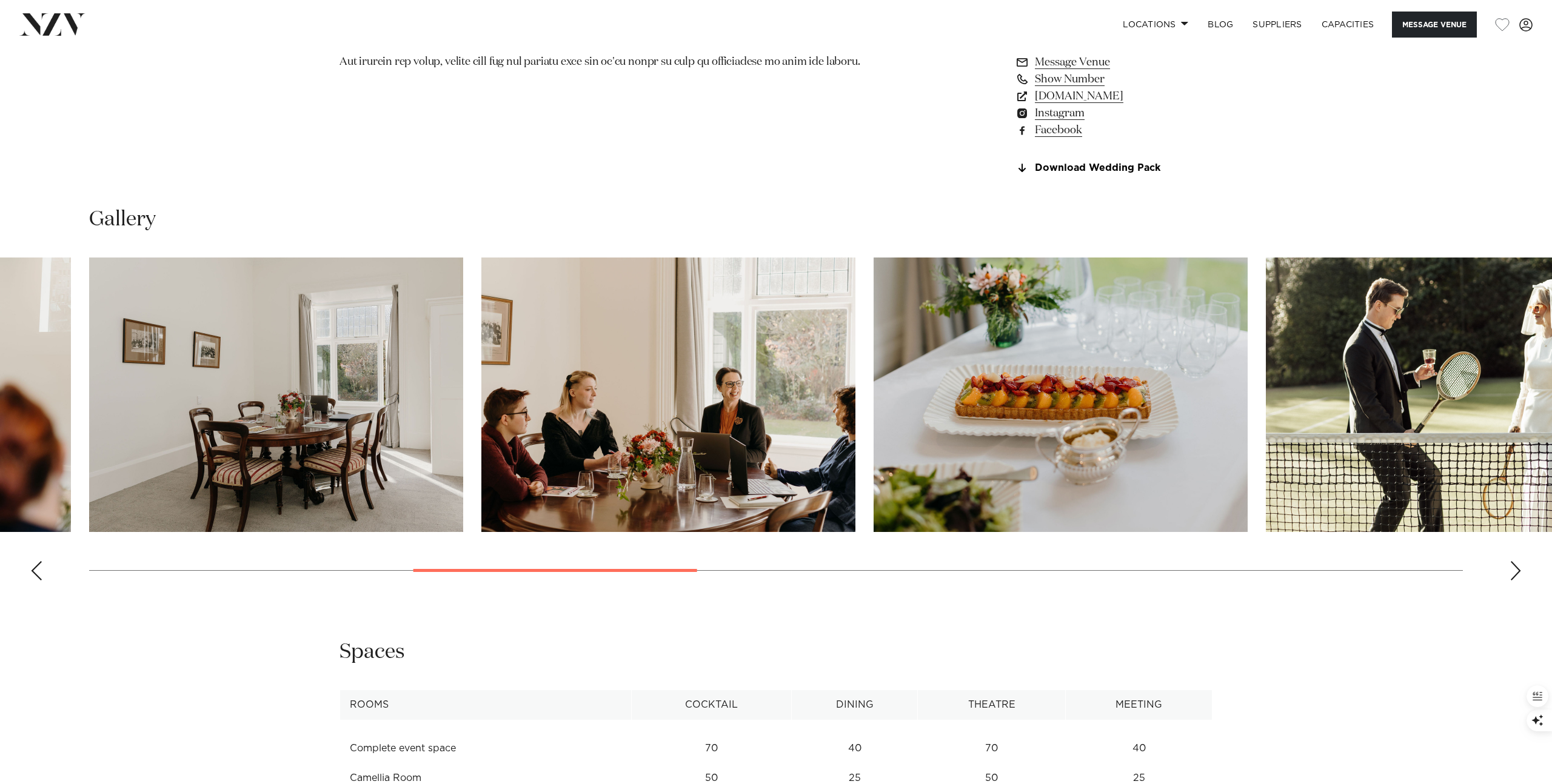
click at [40, 578] on div "Previous slide" at bounding box center [36, 571] width 12 height 19
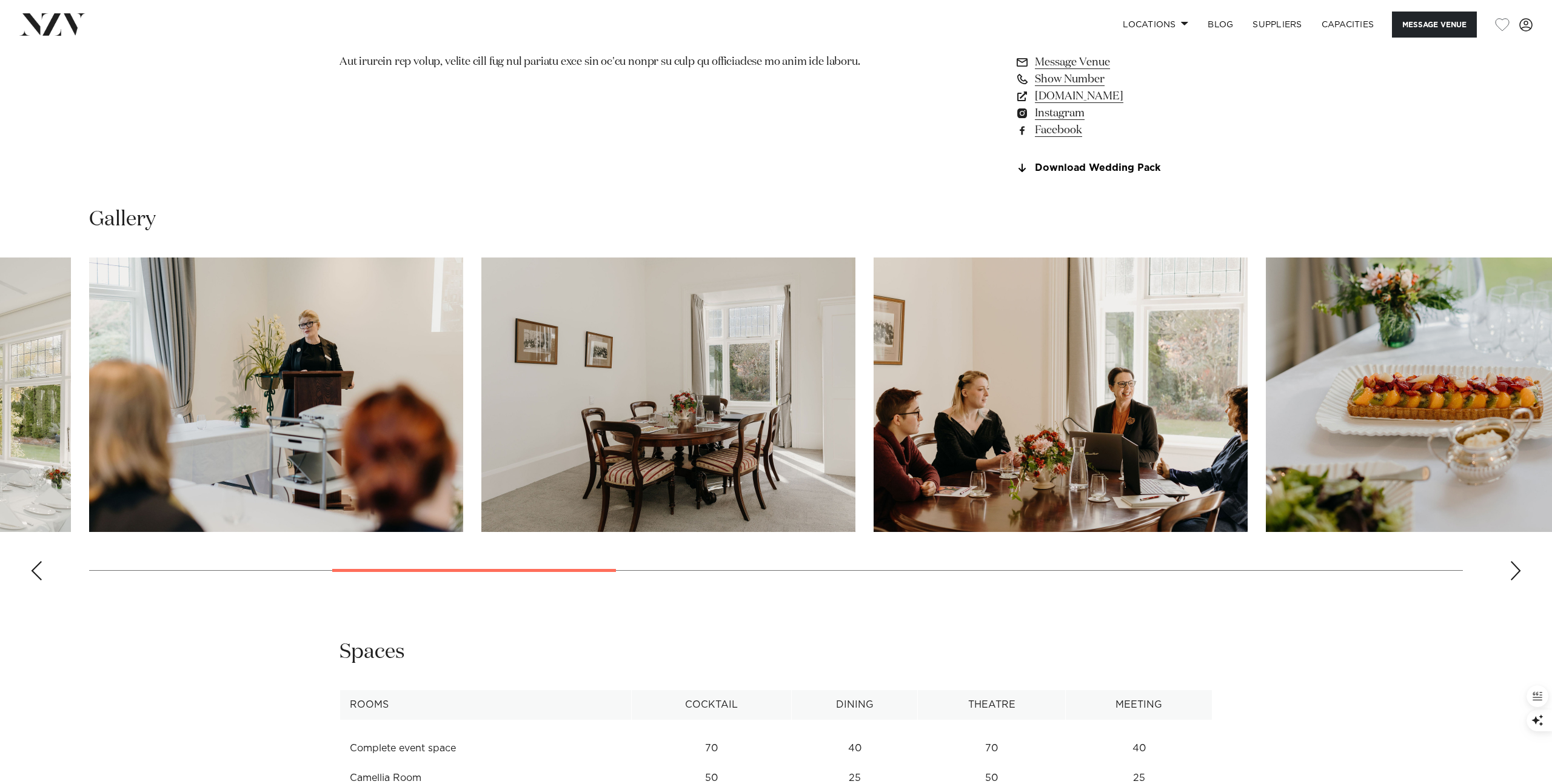
click at [40, 578] on div "Previous slide" at bounding box center [36, 571] width 12 height 19
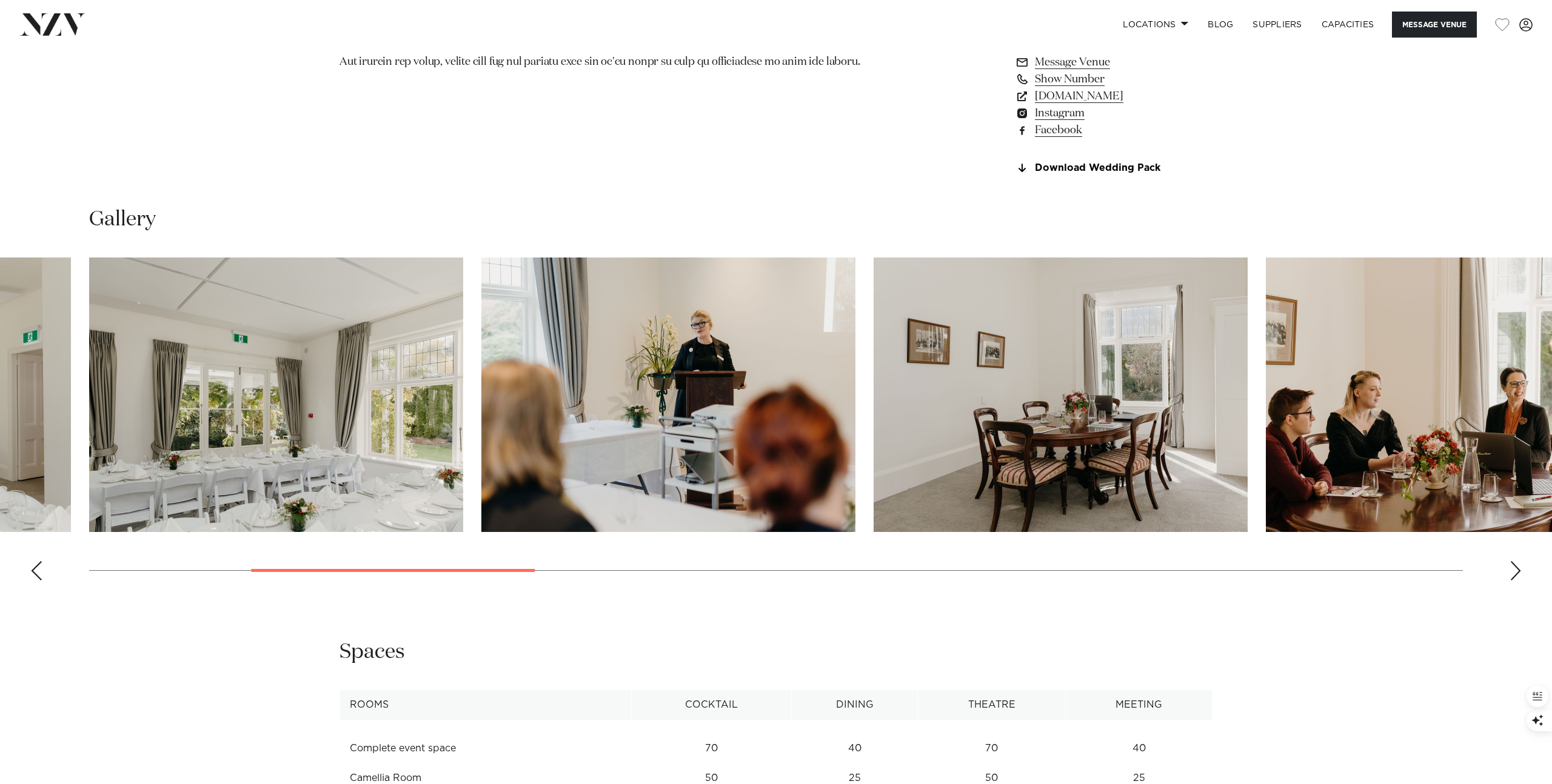
click at [40, 578] on div "Previous slide" at bounding box center [36, 571] width 12 height 19
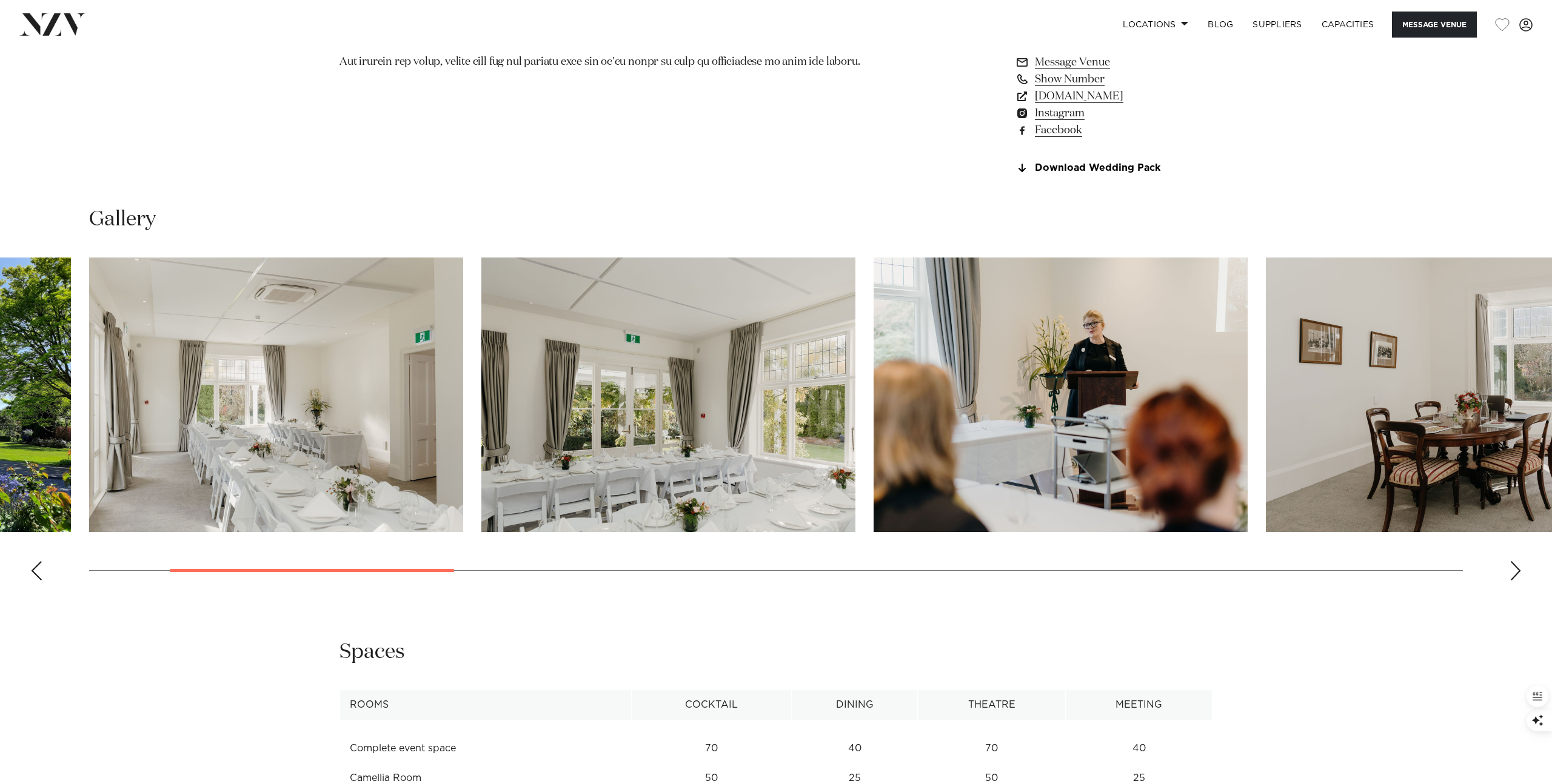
click at [40, 578] on div "Previous slide" at bounding box center [36, 571] width 12 height 19
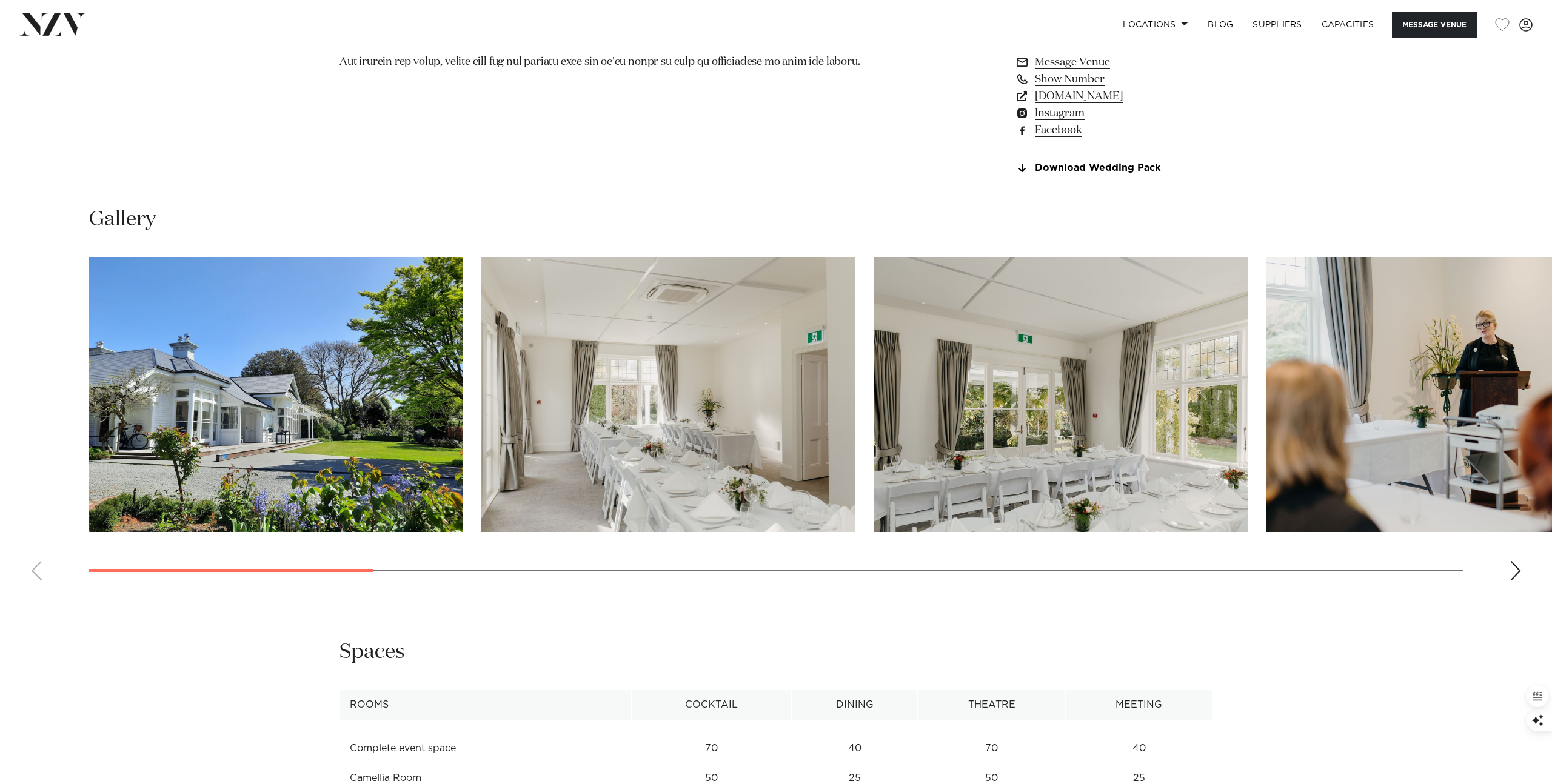
click at [1064, 117] on link "Instagram" at bounding box center [1113, 113] width 197 height 17
click at [1518, 575] on div "Next slide" at bounding box center [1515, 571] width 12 height 19
